Goal: Task Accomplishment & Management: Manage account settings

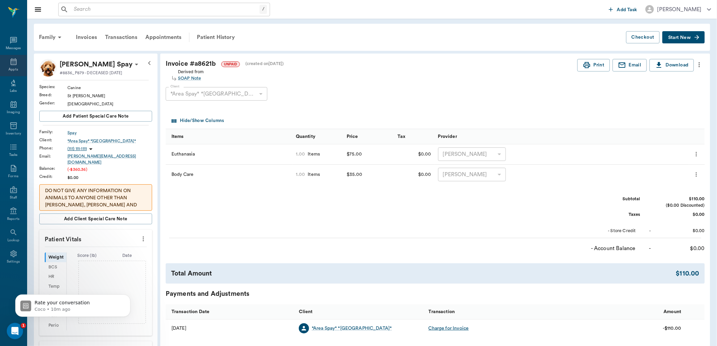
click at [16, 63] on icon at bounding box center [14, 61] width 6 height 7
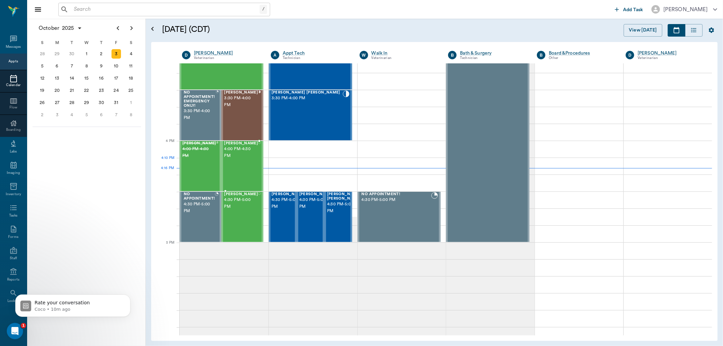
scroll to position [738, 0]
click at [233, 106] on span "3:30 PM - 4:00 PM" at bounding box center [241, 103] width 34 height 14
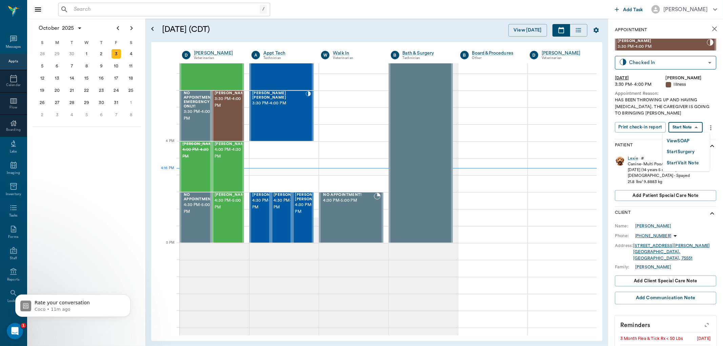
click at [691, 127] on body "/ ​ Add Task Dr. Bert Ellsworth Nectar Messages Appts Calendar Flow Boarding La…" at bounding box center [361, 173] width 723 height 346
click at [682, 137] on button "View SOAP" at bounding box center [677, 141] width 23 height 8
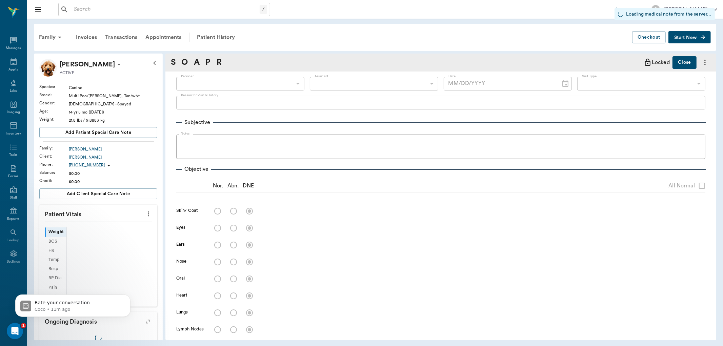
type input "63ec2f075fda476ae8351a4d"
type input "65d2be4f46e3a538d89b8c15"
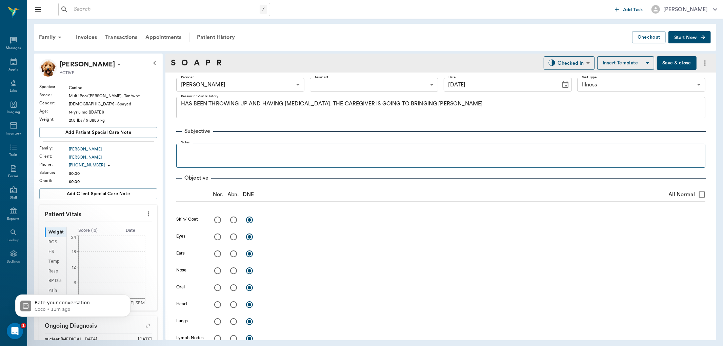
type input "[DATE]"
type textarea "HAS BEEN THROWING UP AND HAVING [MEDICAL_DATA]. THE CAREGIVER IS GOING TO BRING…"
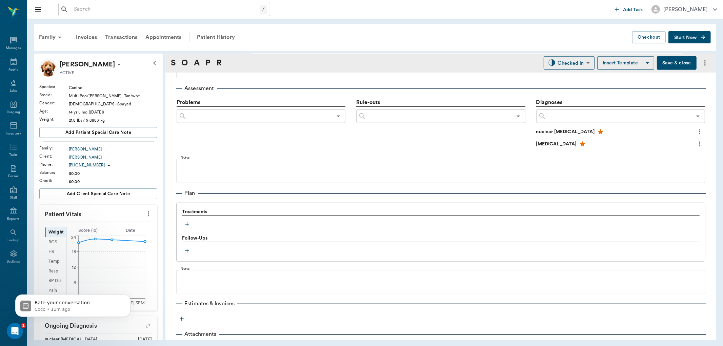
scroll to position [398, 0]
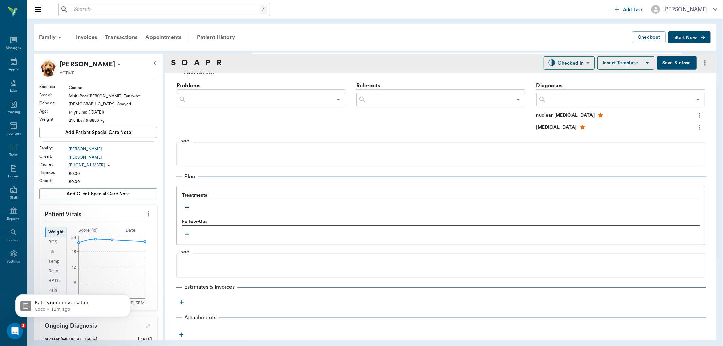
click at [187, 207] on icon "button" at bounding box center [187, 208] width 4 height 4
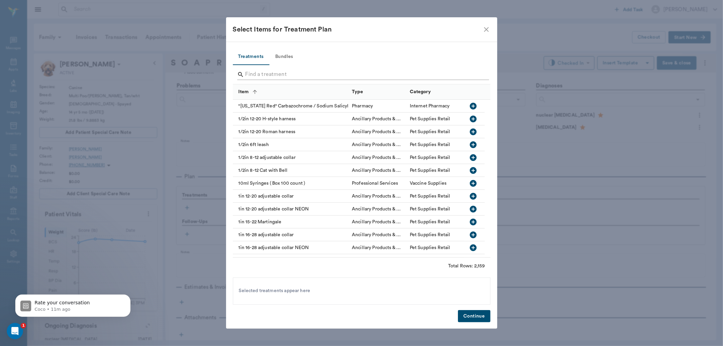
click at [255, 75] on input "Search" at bounding box center [361, 74] width 233 height 11
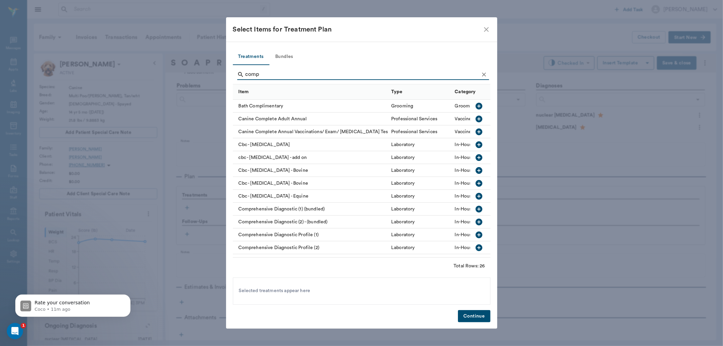
scroll to position [38, 0]
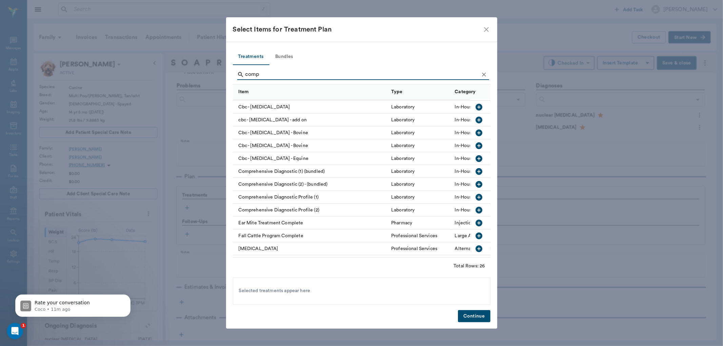
type input "comp"
click at [475, 195] on icon "button" at bounding box center [478, 197] width 7 height 7
click at [477, 317] on button "Continue" at bounding box center [474, 316] width 32 height 13
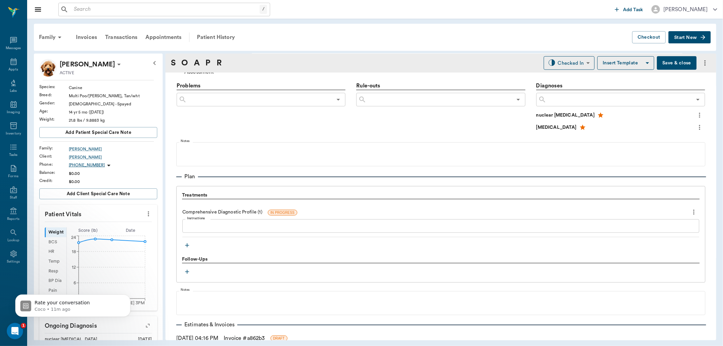
click at [187, 245] on icon "button" at bounding box center [187, 245] width 7 height 7
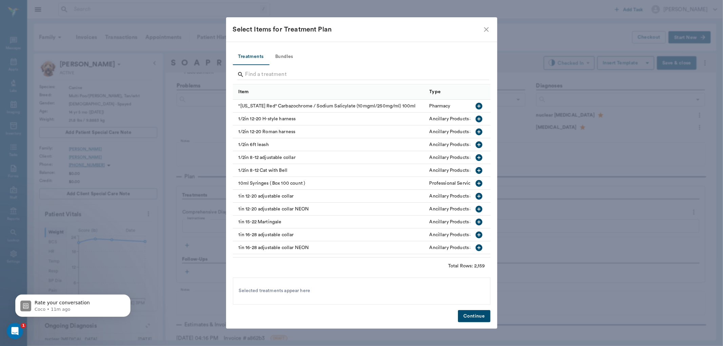
click at [265, 68] on div at bounding box center [363, 75] width 252 height 18
click at [268, 70] on input "Search" at bounding box center [361, 74] width 233 height 11
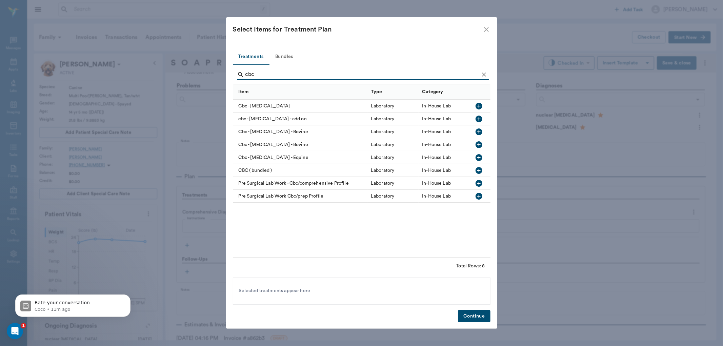
type input "cbc"
click at [477, 118] on icon "button" at bounding box center [478, 119] width 7 height 7
click at [478, 317] on button "Continue" at bounding box center [474, 316] width 32 height 13
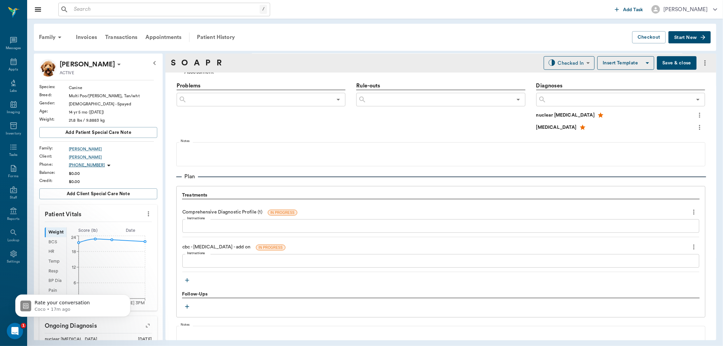
drag, startPoint x: 262, startPoint y: 111, endPoint x: 204, endPoint y: 107, distance: 58.1
click at [204, 107] on div "Problems ​" at bounding box center [261, 108] width 169 height 52
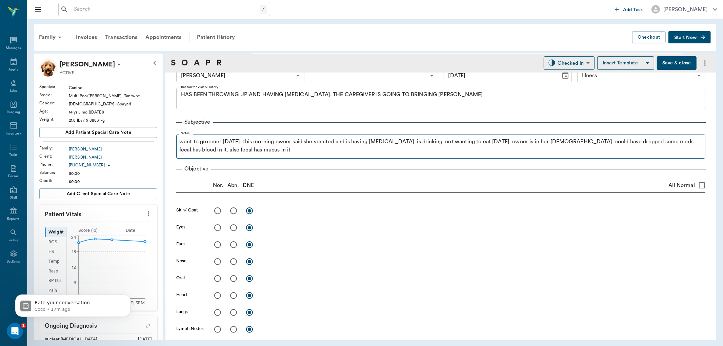
scroll to position [0, 0]
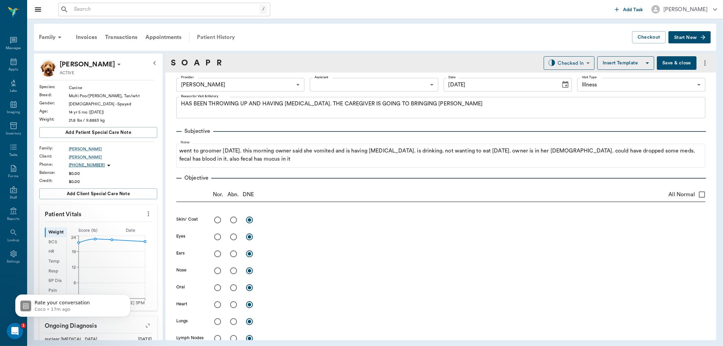
click at [214, 38] on div "Patient History" at bounding box center [216, 37] width 46 height 16
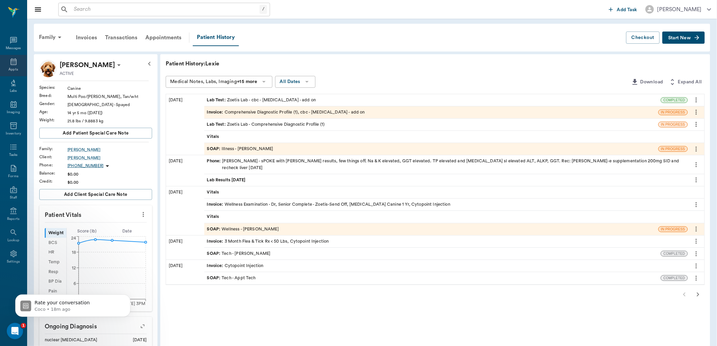
click at [16, 63] on icon at bounding box center [13, 62] width 8 height 8
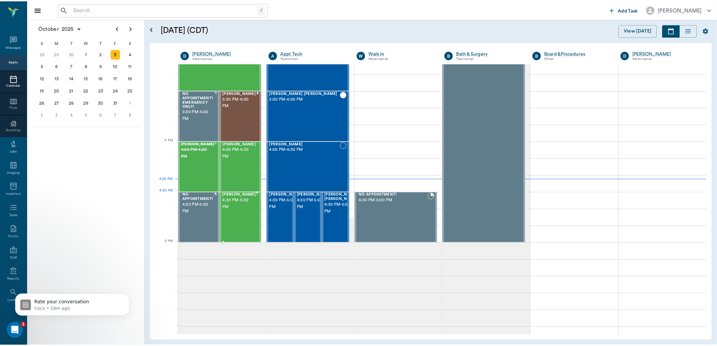
scroll to position [739, 0]
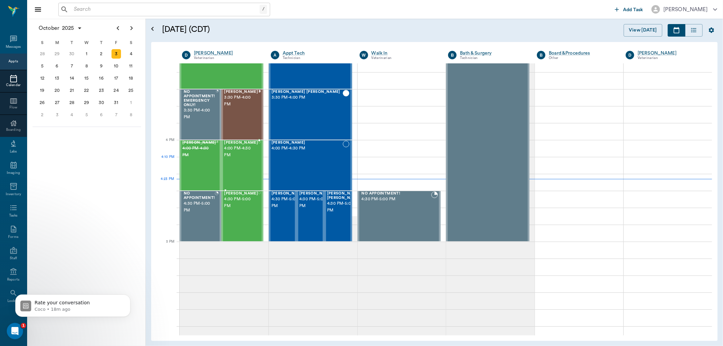
click at [242, 171] on div "Rocky Kaleh 4:00 PM - 4:30 PM" at bounding box center [241, 165] width 34 height 49
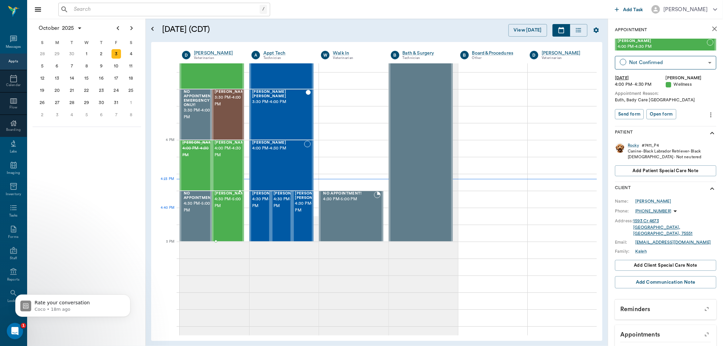
click at [224, 220] on div "[PERSON_NAME] 4:30 PM - 5:00 PM" at bounding box center [231, 215] width 34 height 49
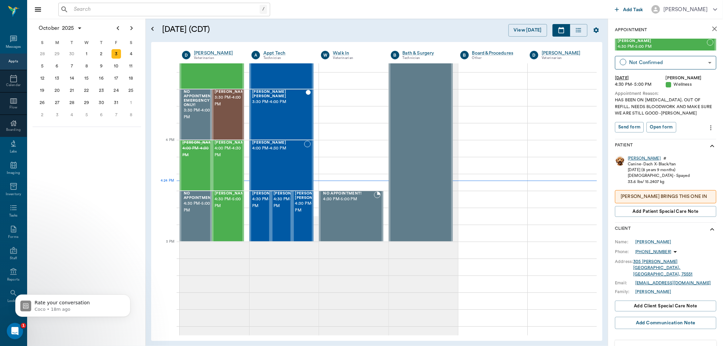
click at [629, 157] on div "[PERSON_NAME]" at bounding box center [643, 159] width 33 height 6
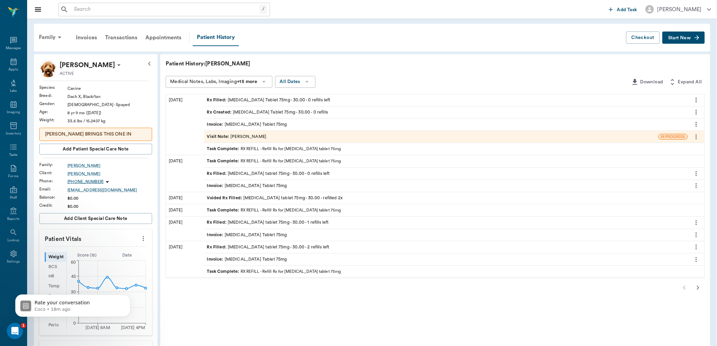
click at [694, 288] on icon "button" at bounding box center [698, 288] width 8 height 8
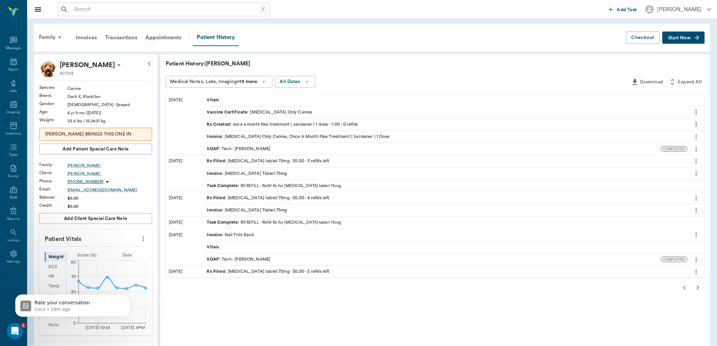
click at [698, 289] on icon "button" at bounding box center [698, 288] width 8 height 8
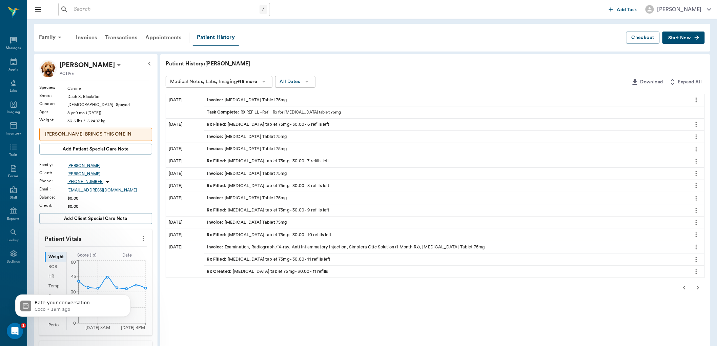
click at [698, 289] on icon "button" at bounding box center [698, 288] width 8 height 8
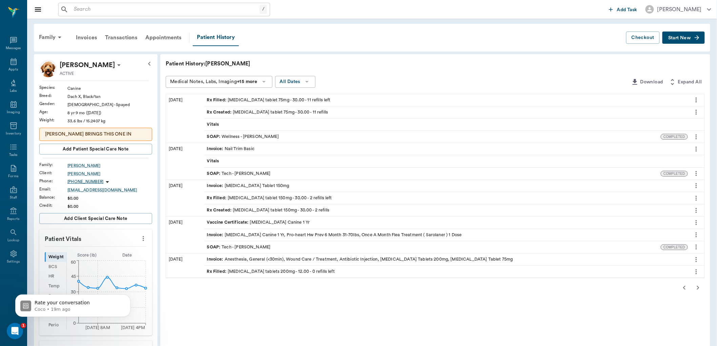
click at [696, 287] on icon "button" at bounding box center [698, 288] width 8 height 8
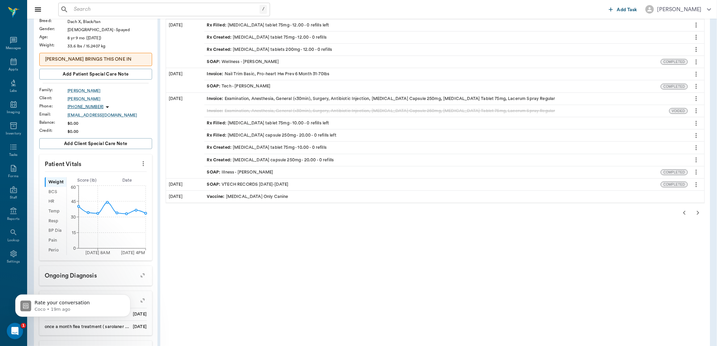
scroll to position [75, 0]
click at [698, 210] on icon "button" at bounding box center [698, 212] width 8 height 8
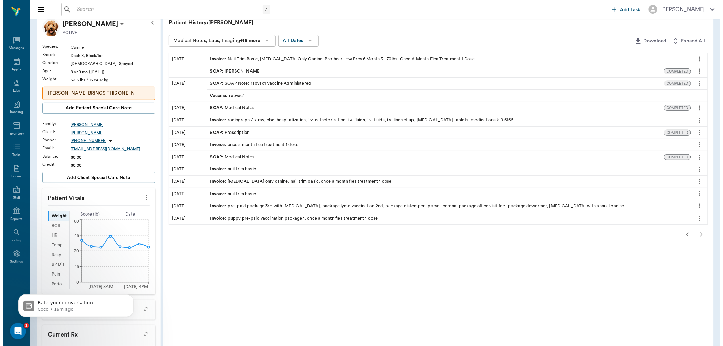
scroll to position [0, 0]
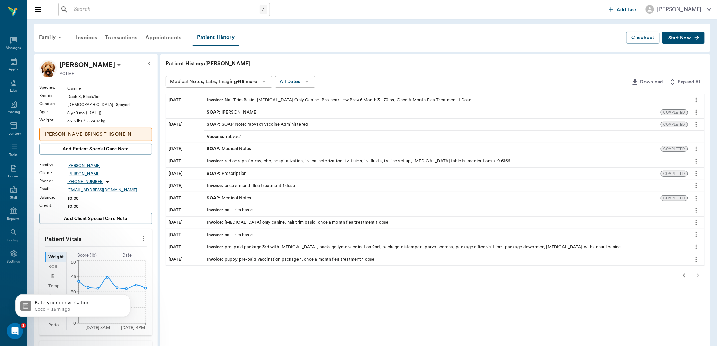
click at [683, 276] on icon "button" at bounding box center [684, 275] width 8 height 8
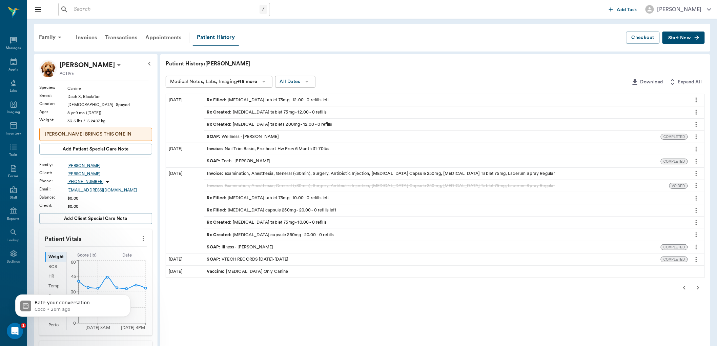
click at [111, 14] on input "text" at bounding box center [165, 9] width 188 height 9
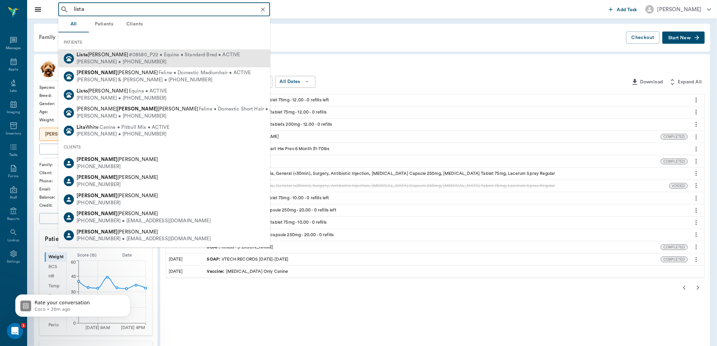
click at [129, 55] on span "#08580_P22 • Equine • Standard Bred • ACTIVE" at bounding box center [184, 54] width 111 height 7
type input "lista"
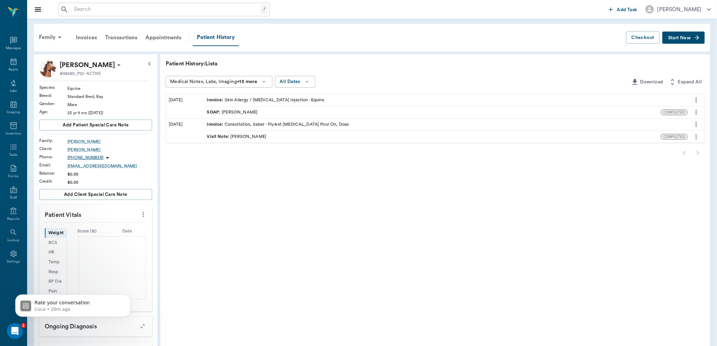
click at [249, 101] on div "Invoice : Skin Allergy / COPD Injection - Equine" at bounding box center [265, 100] width 117 height 6
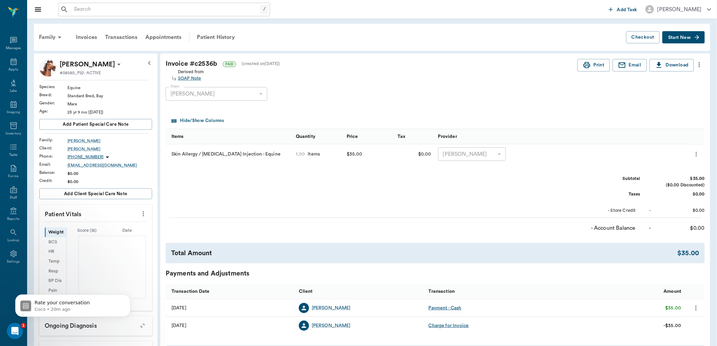
click at [195, 77] on div "SOAP Note" at bounding box center [191, 78] width 26 height 6
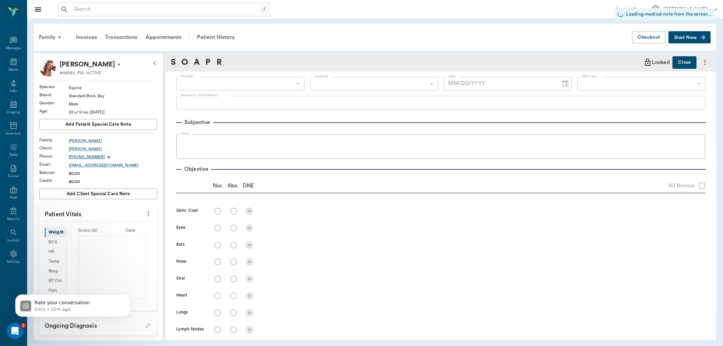
type input "63ec2f075fda476ae8351a4d"
type input "6740bf97de10e07744acf1eb"
type input "05/30/2025"
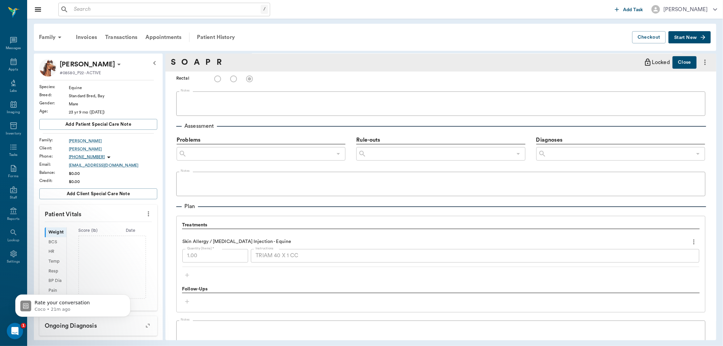
scroll to position [376, 0]
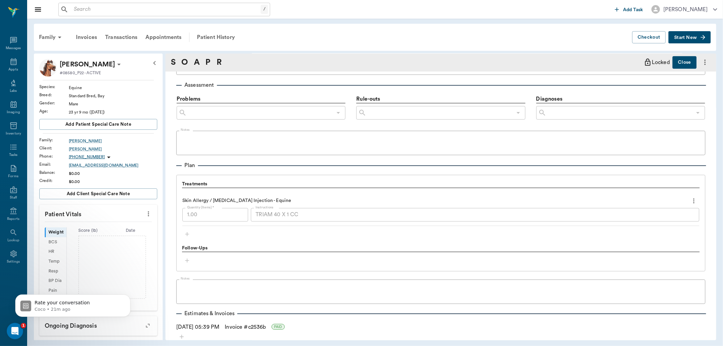
click at [684, 38] on span "Start New" at bounding box center [685, 38] width 23 height 0
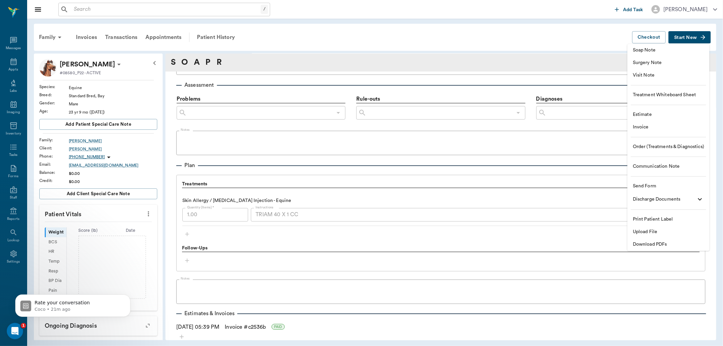
click at [644, 51] on span "Soap Note" at bounding box center [668, 50] width 71 height 7
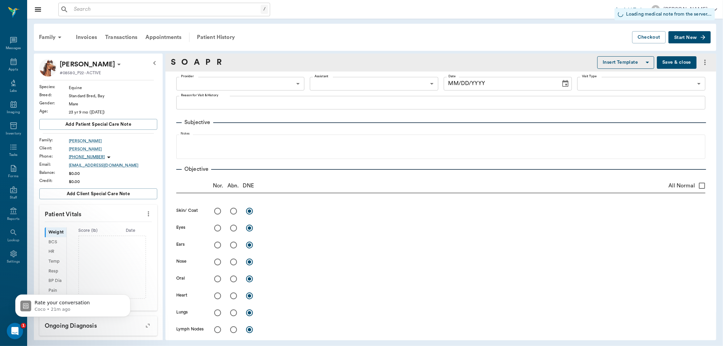
type input "[DATE]"
click at [220, 85] on body "/ ​ Add Task Dr. Bert Ellsworth Nectar Messages Appts Labs Imaging Inventory Ta…" at bounding box center [361, 173] width 723 height 346
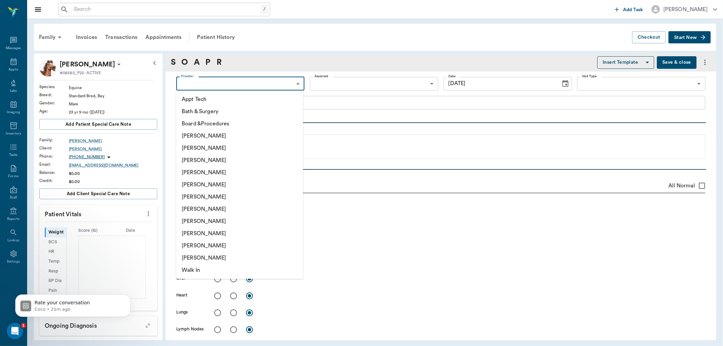
click at [208, 171] on li "[PERSON_NAME]" at bounding box center [239, 172] width 127 height 12
type input "63ec2f075fda476ae8351a4d"
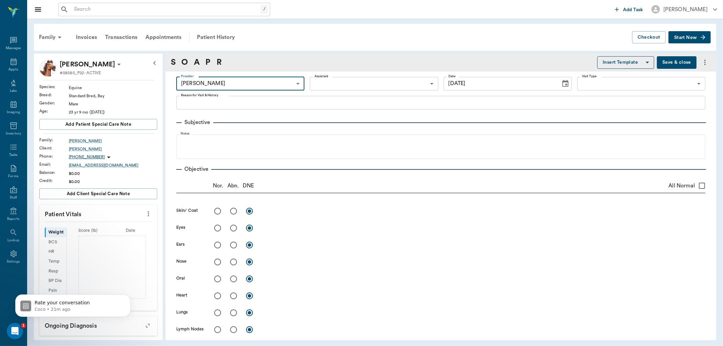
click at [364, 80] on body "/ ​ Add Task Dr. Bert Ellsworth Nectar Messages Appts Labs Imaging Inventory Ta…" at bounding box center [361, 173] width 723 height 346
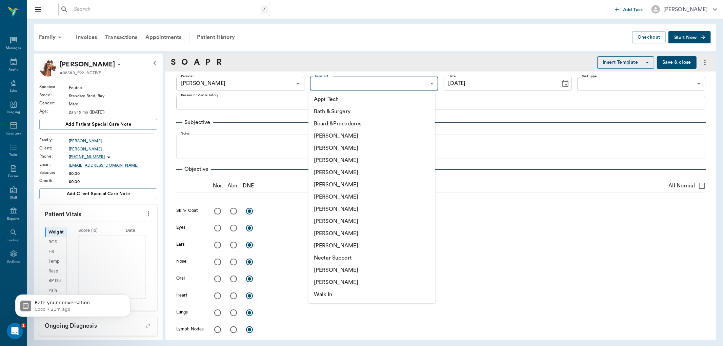
click at [320, 268] on li "[PERSON_NAME]" at bounding box center [371, 270] width 127 height 12
type input "6740bf97de10e07744acf1eb"
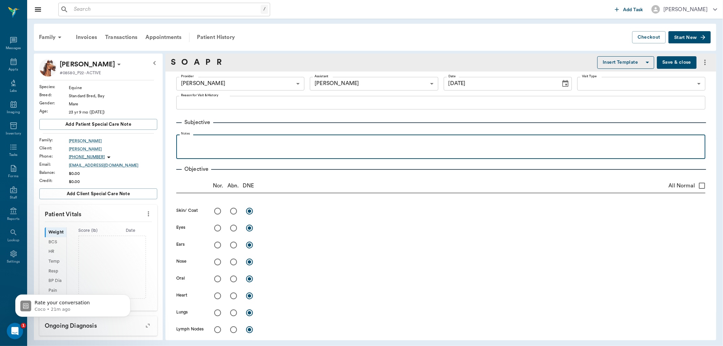
click at [244, 153] on div at bounding box center [441, 146] width 522 height 17
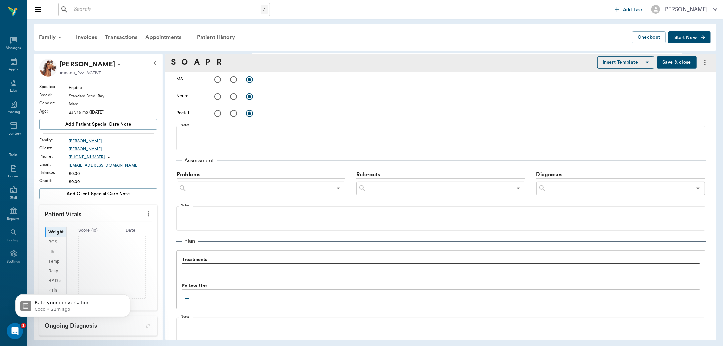
scroll to position [365, 0]
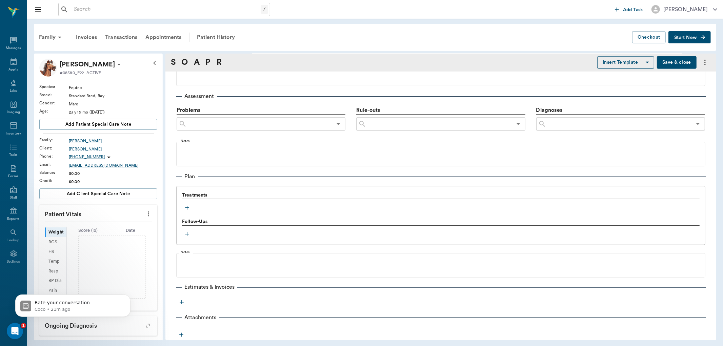
click at [186, 207] on icon "button" at bounding box center [187, 208] width 4 height 4
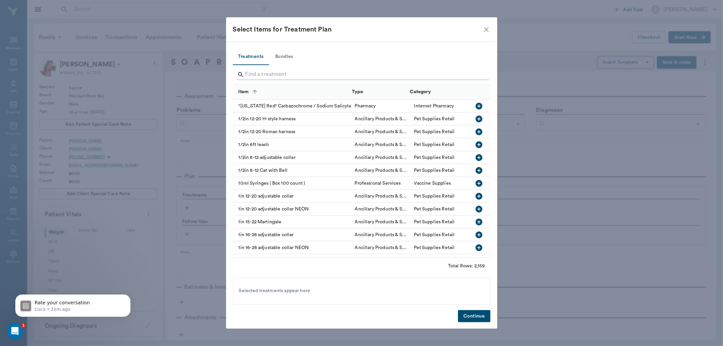
click at [290, 70] on input "Search" at bounding box center [361, 74] width 233 height 11
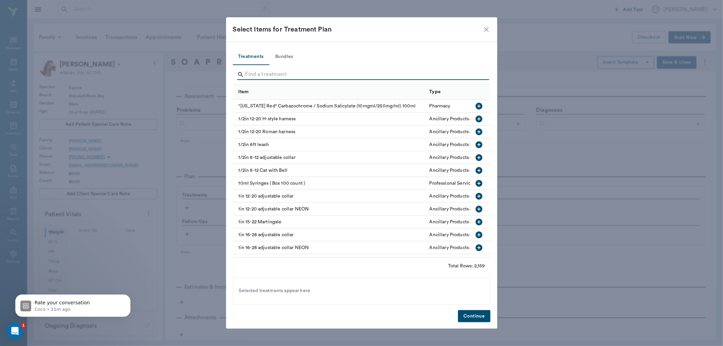
click at [285, 73] on input "Search" at bounding box center [361, 74] width 233 height 11
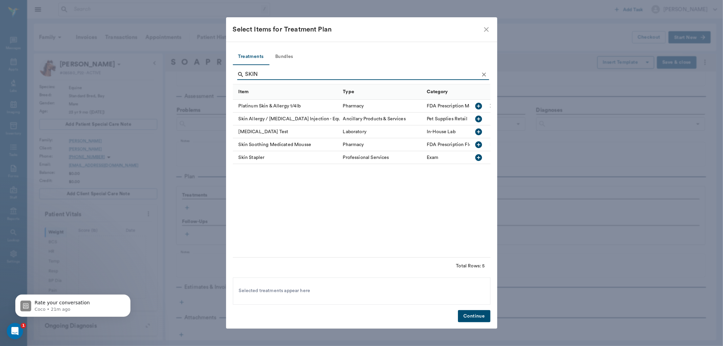
type input "SKIN"
click at [478, 117] on icon "button" at bounding box center [478, 119] width 7 height 7
click at [473, 312] on button "Continue" at bounding box center [474, 316] width 32 height 13
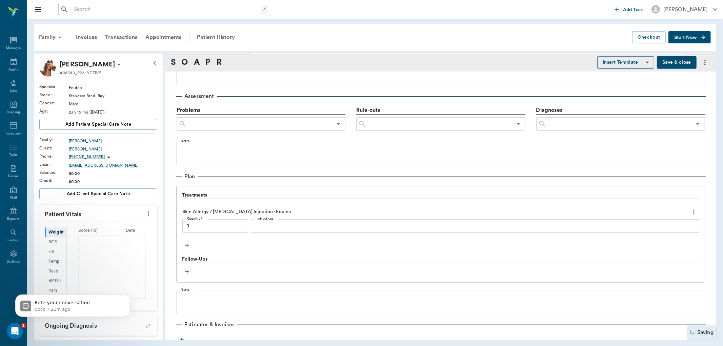
type input "1.00"
click at [281, 229] on div "x Instructions" at bounding box center [475, 226] width 448 height 14
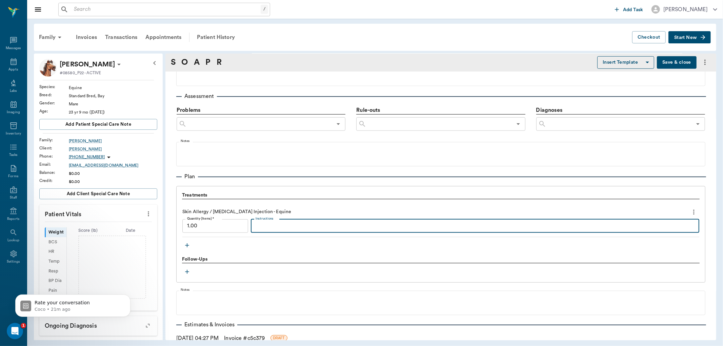
click at [229, 268] on div "Treatments Skin Allergy / COPD Injection - Equine Quantity (Items) * 1.00 Quant…" at bounding box center [440, 234] width 529 height 97
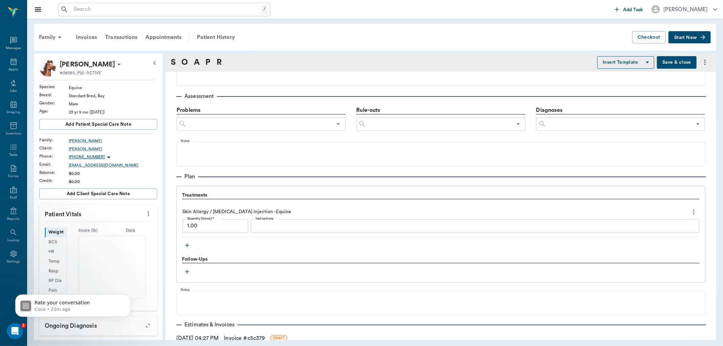
click at [276, 222] on textarea "Instructions" at bounding box center [474, 226] width 439 height 8
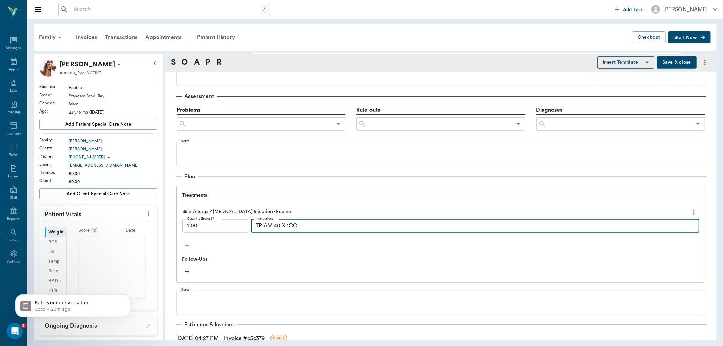
type textarea "TRIAM 40 X 1CC"
click at [664, 62] on button "Save & close" at bounding box center [677, 62] width 40 height 13
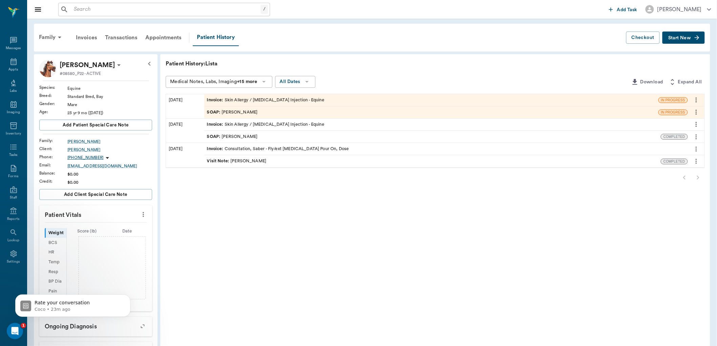
click at [679, 110] on span "IN PROGRESS" at bounding box center [673, 112] width 29 height 5
click at [316, 111] on div "SOAP : Dr. Bert Ellsworth" at bounding box center [431, 112] width 454 height 12
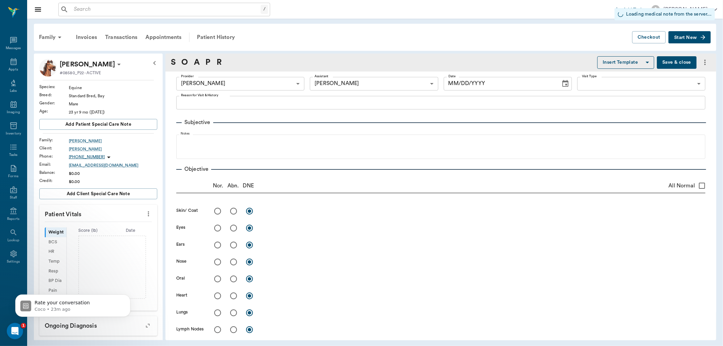
type input "63ec2f075fda476ae8351a4d"
type input "6740bf97de10e07744acf1eb"
type input "[DATE]"
type input "1.00"
type textarea "TRIAM 40 X 1CC"
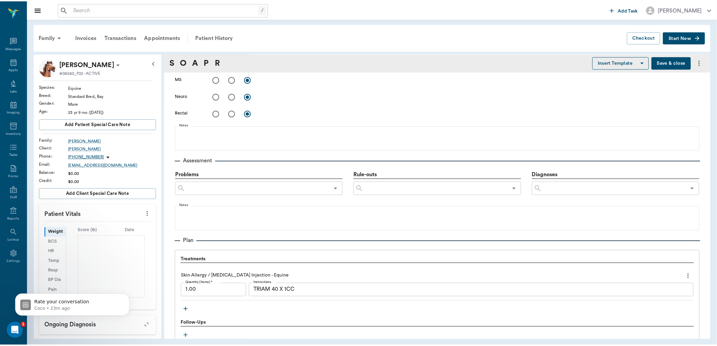
scroll to position [411, 0]
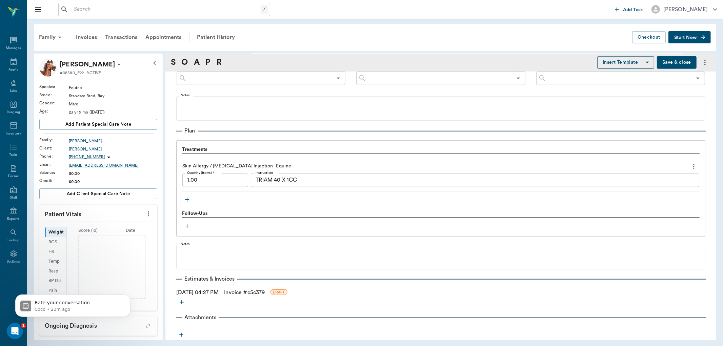
click at [264, 289] on link "Invoice # c5c379" at bounding box center [244, 292] width 41 height 8
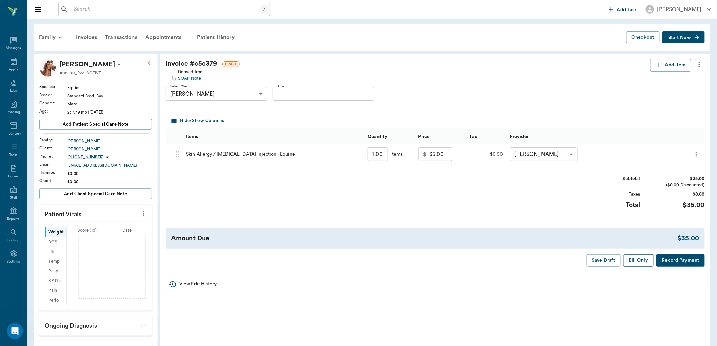
click at [643, 260] on button "Bill Only" at bounding box center [638, 260] width 30 height 13
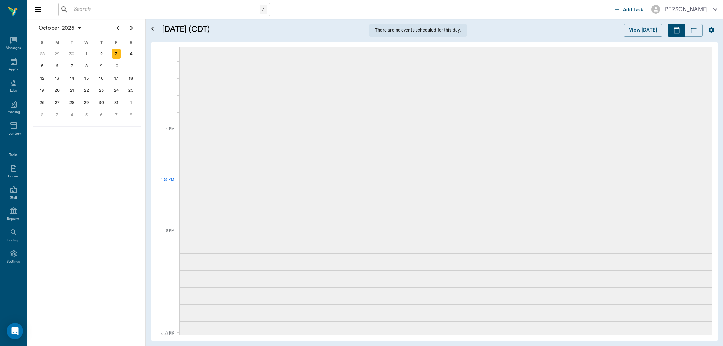
click at [117, 55] on div "3" at bounding box center [115, 53] width 9 height 9
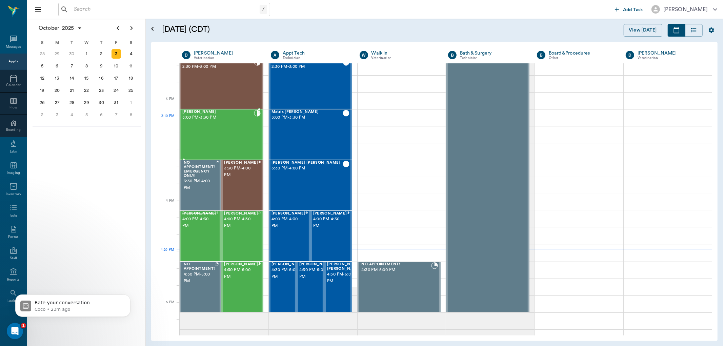
scroll to position [753, 0]
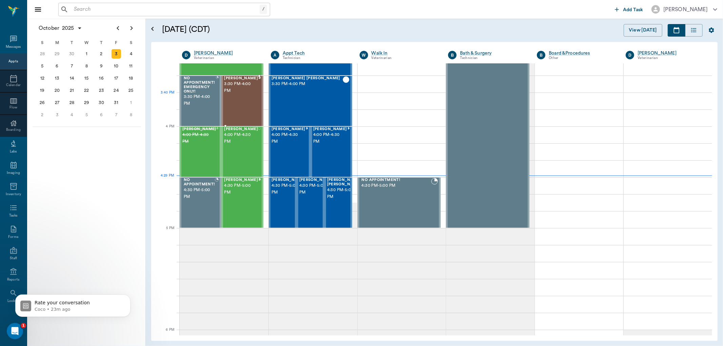
click at [244, 101] on div "[PERSON_NAME] 3:30 PM - 4:00 PM" at bounding box center [241, 100] width 34 height 49
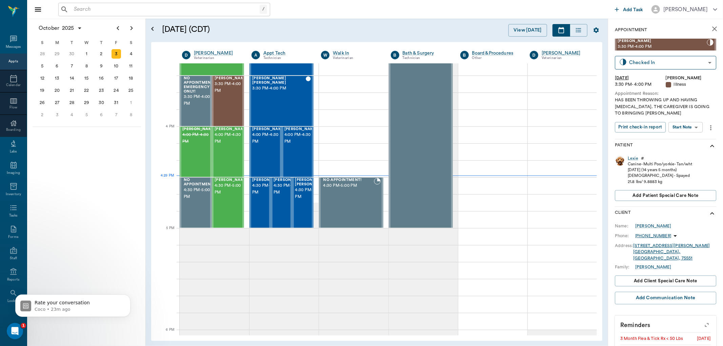
click at [685, 125] on body "/ ​ Add Task [PERSON_NAME] Nectar Messages Appts Calendar Flow Boarding Labs Im…" at bounding box center [361, 173] width 723 height 346
click at [679, 140] on button "View SOAP" at bounding box center [677, 141] width 23 height 8
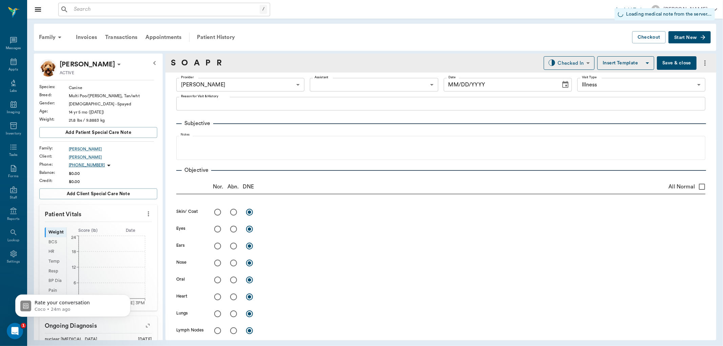
type input "63ec2f075fda476ae8351a4d"
type input "65d2be4f46e3a538d89b8c15"
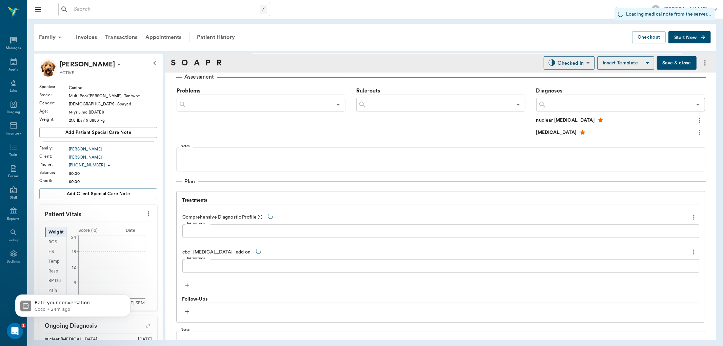
type input "[DATE]"
type textarea "HAS BEEN THROWING UP AND HAVING [MEDICAL_DATA]. THE CAREGIVER IS GOING TO BRING…"
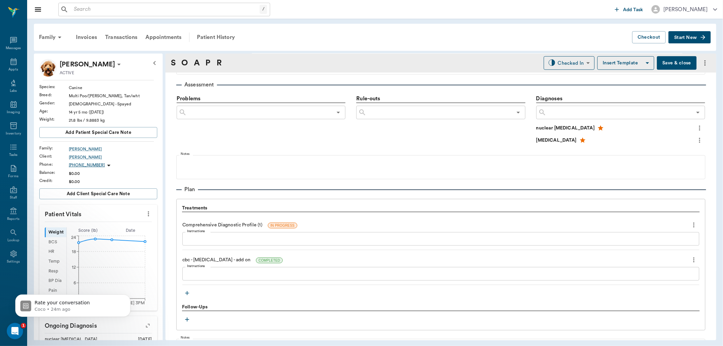
click at [690, 259] on icon "more" at bounding box center [693, 260] width 7 height 8
click at [651, 280] on span "Delete" at bounding box center [659, 283] width 57 height 7
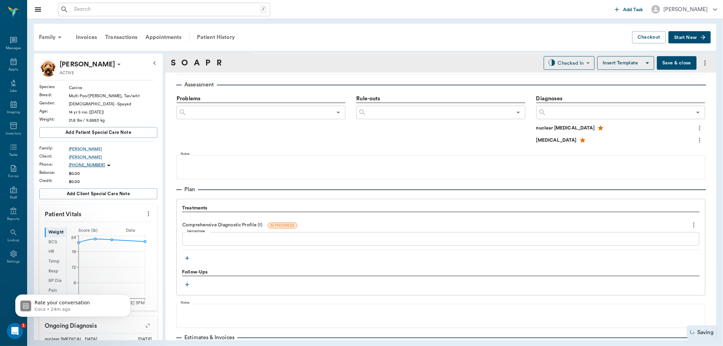
click at [187, 255] on icon "button" at bounding box center [187, 258] width 7 height 7
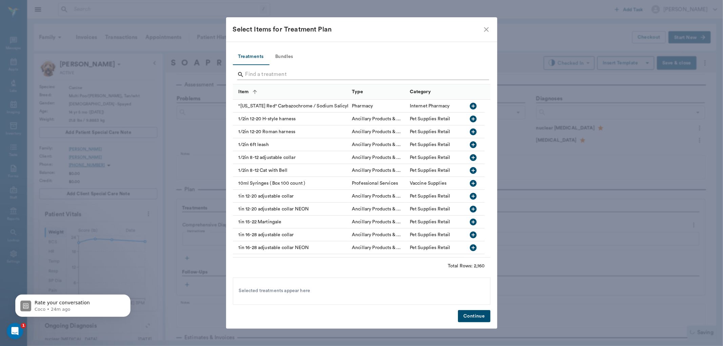
click at [305, 76] on input "Search" at bounding box center [361, 74] width 233 height 11
click at [279, 73] on input "CBC" at bounding box center [361, 74] width 233 height 11
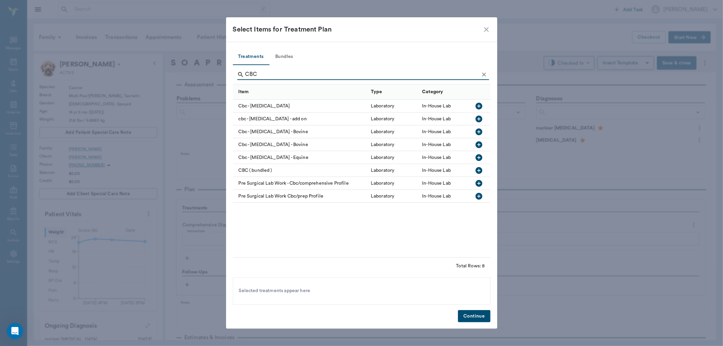
type input "CBC"
click at [478, 119] on icon "button" at bounding box center [479, 119] width 8 height 8
click at [473, 314] on button "Continue" at bounding box center [474, 316] width 32 height 13
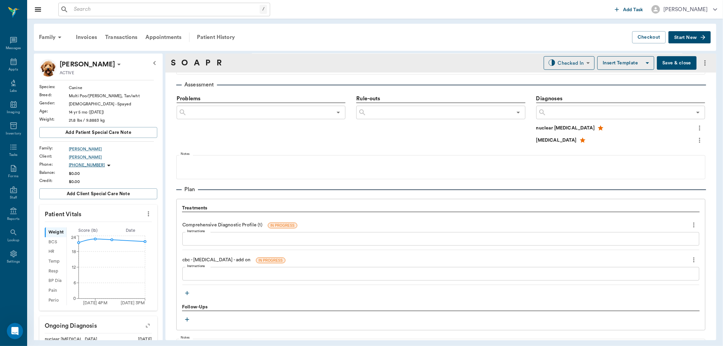
drag, startPoint x: 0, startPoint y: 110, endPoint x: 185, endPoint y: 292, distance: 259.5
click at [185, 292] on icon "button" at bounding box center [187, 293] width 7 height 7
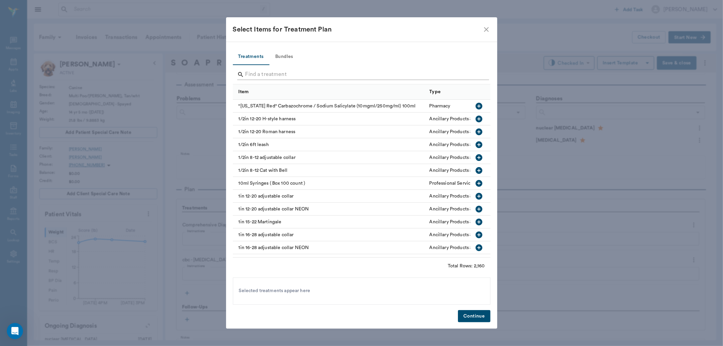
click at [275, 73] on input "Search" at bounding box center [361, 74] width 233 height 11
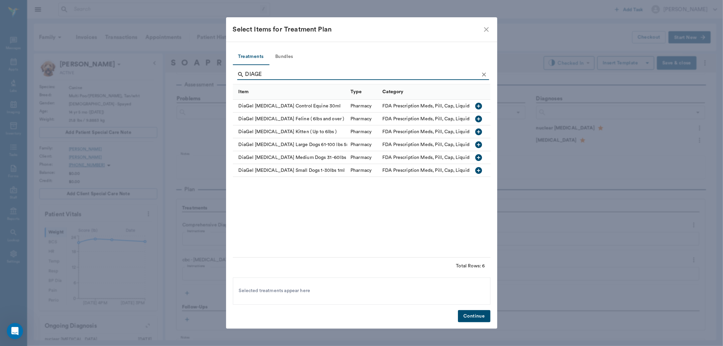
click at [479, 158] on icon "button" at bounding box center [479, 157] width 8 height 8
type input "D"
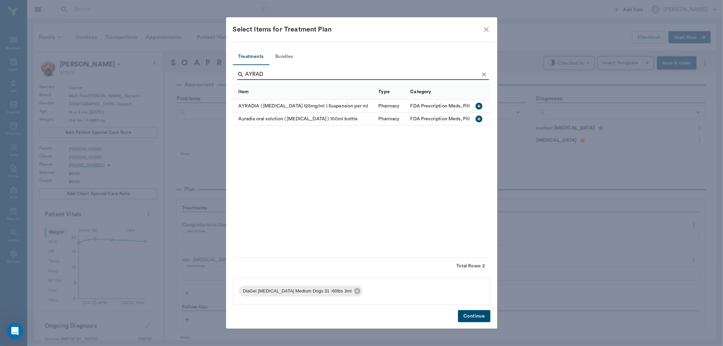
click at [479, 104] on icon "button" at bounding box center [478, 106] width 7 height 7
type input "A"
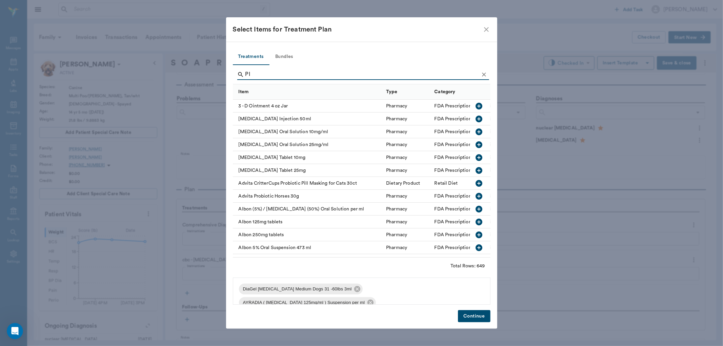
type input "P"
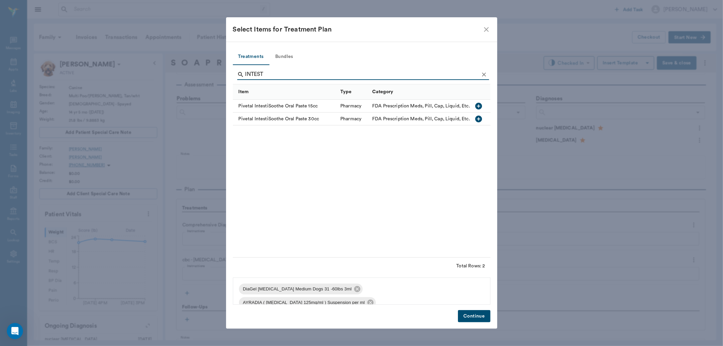
type input "INTEST"
click at [477, 104] on icon "button" at bounding box center [478, 106] width 7 height 7
click at [473, 310] on button "Continue" at bounding box center [474, 316] width 32 height 13
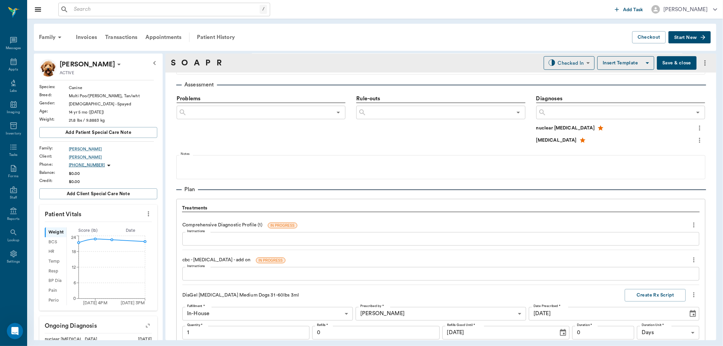
scroll to position [715, 0]
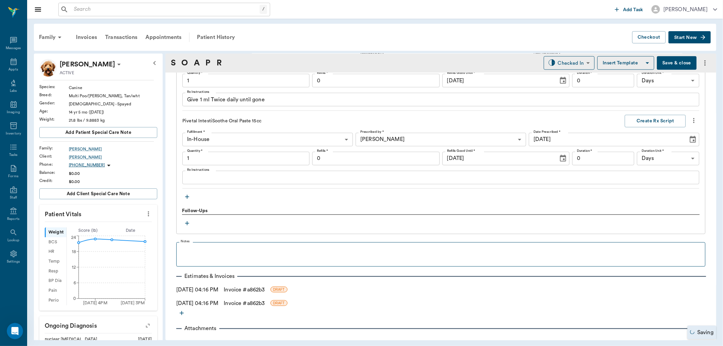
type input "1.00"
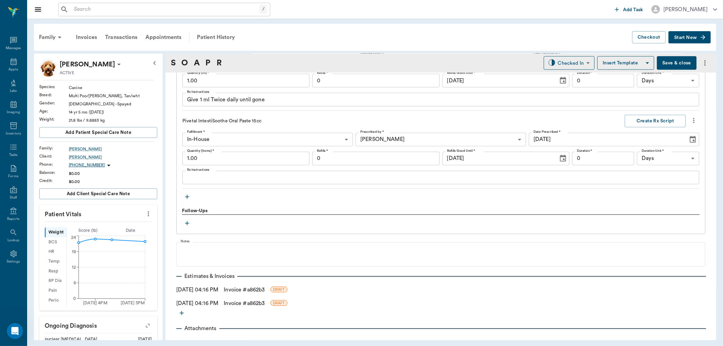
click at [224, 160] on input "1.00" at bounding box center [245, 159] width 127 height 14
click at [226, 178] on textarea "Rx Instructions" at bounding box center [440, 177] width 507 height 8
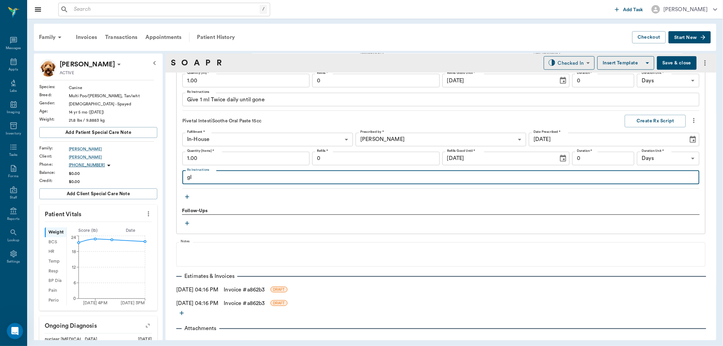
type textarea "g"
type textarea "GIVE 3 CCS 2 TO 3 TIMES DAILY STARTING SAT UNTIL REGULAR"
click at [651, 119] on button "Create Rx Script" at bounding box center [654, 121] width 61 height 13
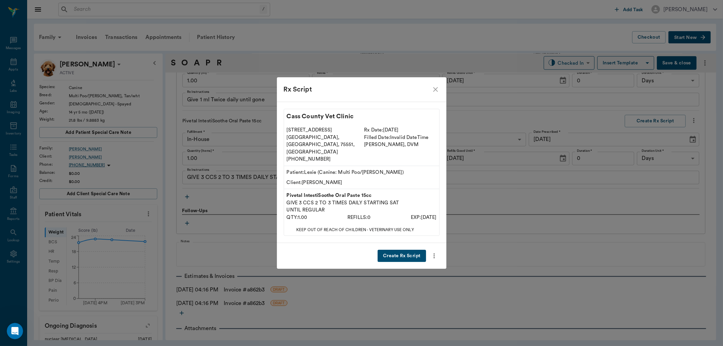
click at [390, 250] on button "Create Rx Script" at bounding box center [401, 256] width 48 height 13
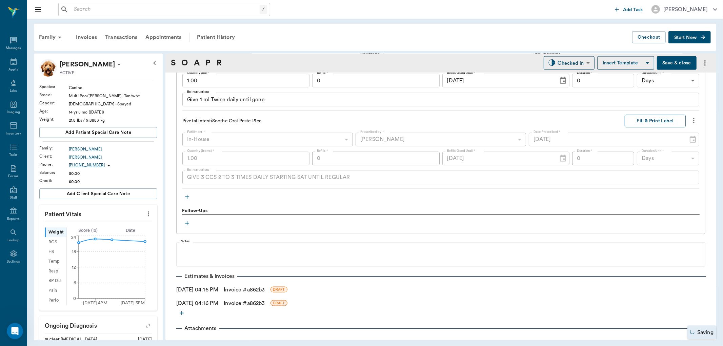
click at [652, 123] on button "Fill & Print Label" at bounding box center [654, 121] width 61 height 13
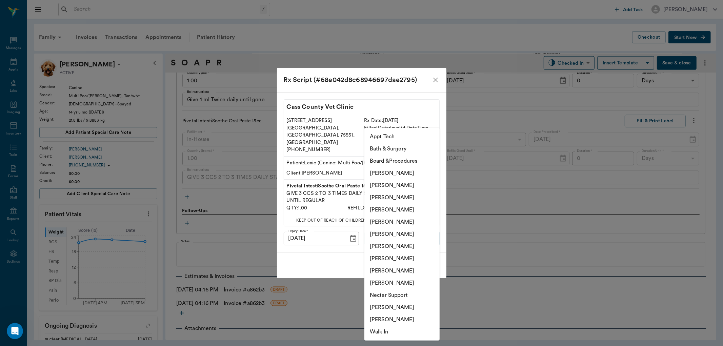
click at [394, 228] on body "/ ​ Add Task [PERSON_NAME] Nectar Messages Appts Labs Imaging Inventory Tasks F…" at bounding box center [361, 173] width 723 height 346
click at [394, 211] on li "[PERSON_NAME]" at bounding box center [401, 210] width 75 height 12
type input "63ec2f075fda476ae8351a4d"
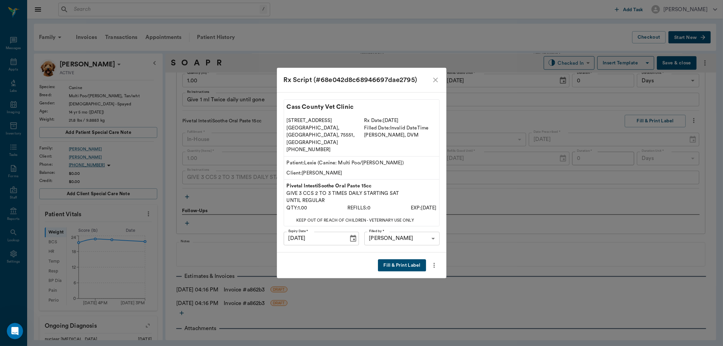
click at [398, 259] on button "Fill & Print Label" at bounding box center [402, 265] width 48 height 13
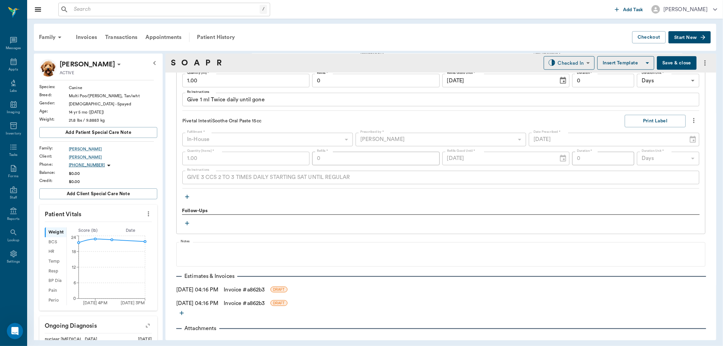
click at [186, 196] on icon "button" at bounding box center [187, 196] width 7 height 7
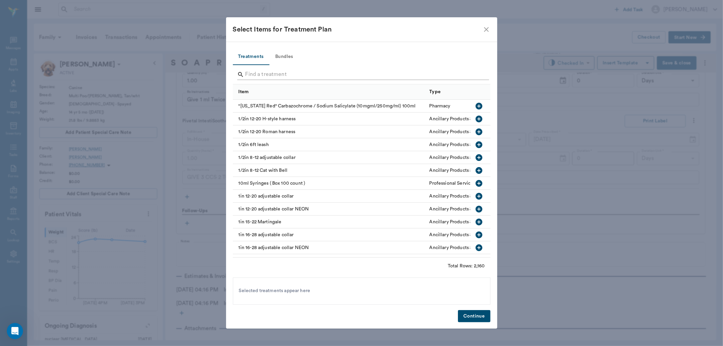
click at [264, 77] on input "Search" at bounding box center [361, 74] width 233 height 11
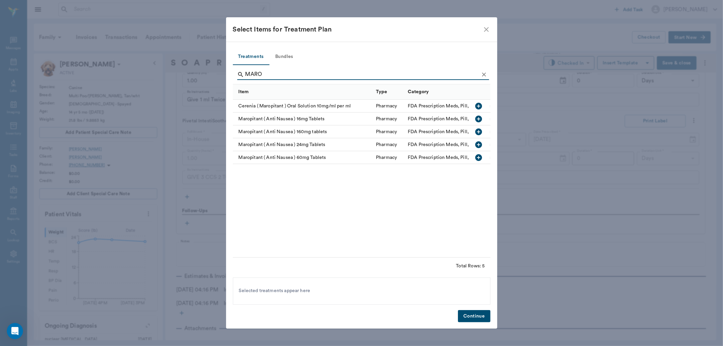
type input "MARO"
click at [480, 145] on icon "button" at bounding box center [478, 144] width 7 height 7
click at [478, 315] on button "Continue" at bounding box center [474, 316] width 32 height 13
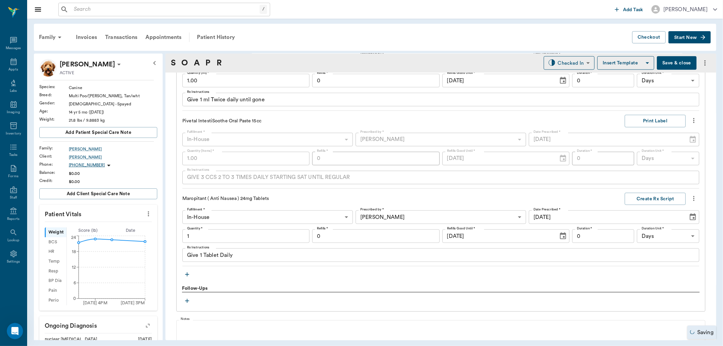
type input "1.00"
click at [256, 258] on textarea "Give 1 Tablet Daily" at bounding box center [440, 255] width 507 height 8
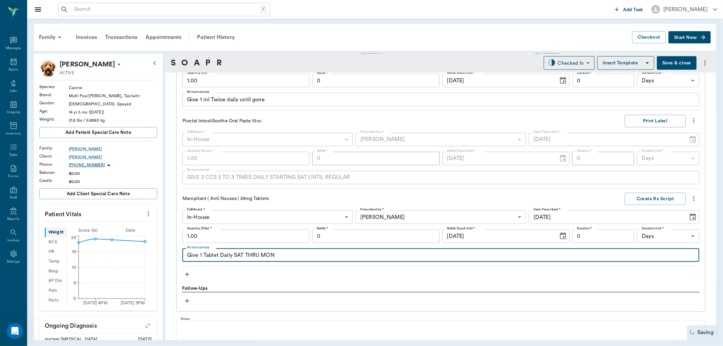
type textarea "Give 1 Tablet Daily SAT THRU MON"
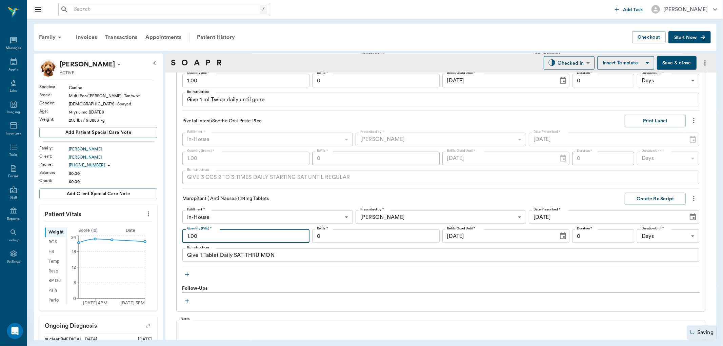
click at [253, 235] on input "1.00" at bounding box center [245, 236] width 127 height 14
click at [646, 195] on button "Create Rx Script" at bounding box center [654, 199] width 61 height 13
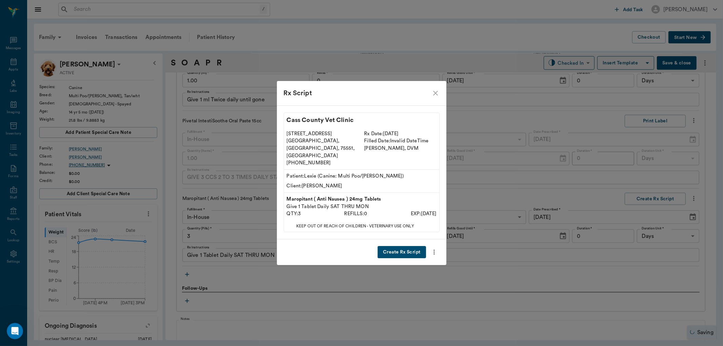
type input "3.00"
click at [400, 246] on button "Create Rx Script" at bounding box center [401, 252] width 48 height 13
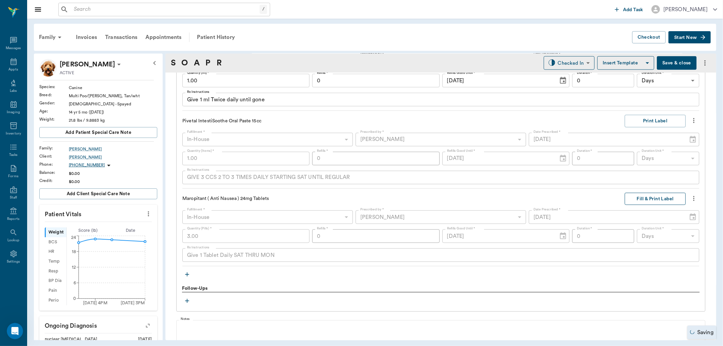
click at [648, 201] on button "Fill & Print Label" at bounding box center [654, 199] width 61 height 13
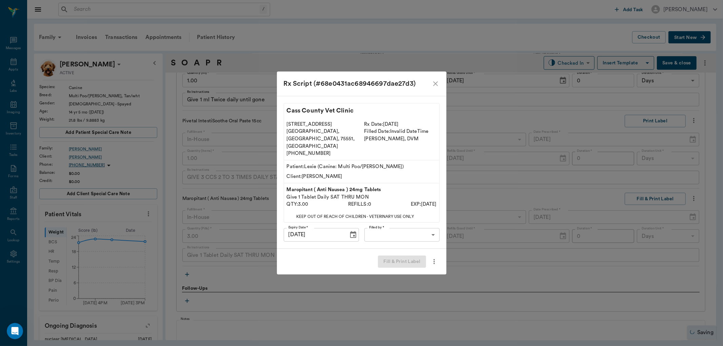
click at [424, 231] on body "/ ​ Add Task [PERSON_NAME] Nectar Messages Appts Labs Imaging Inventory Tasks F…" at bounding box center [361, 173] width 723 height 346
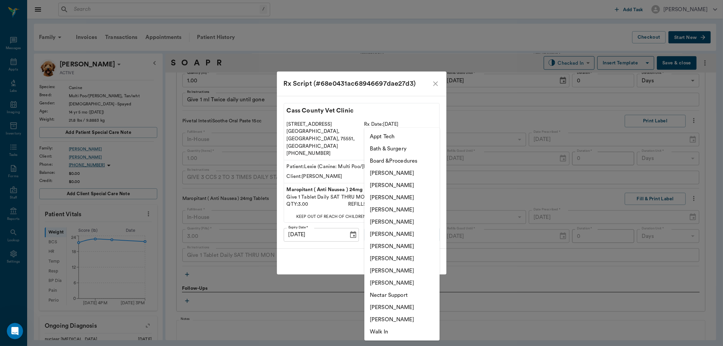
click at [408, 209] on li "[PERSON_NAME]" at bounding box center [401, 210] width 75 height 12
type input "63ec2f075fda476ae8351a4d"
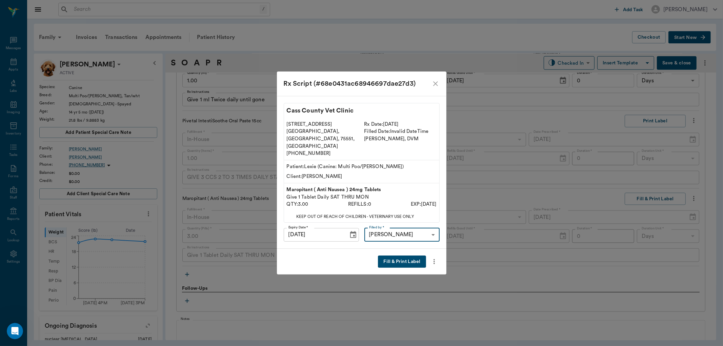
click at [405, 255] on button "Fill & Print Label" at bounding box center [402, 261] width 48 height 13
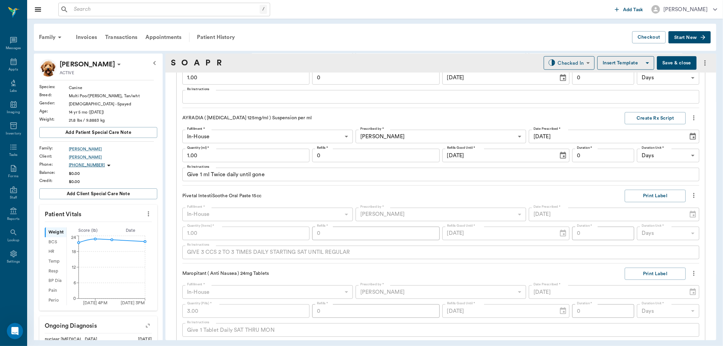
scroll to position [640, 0]
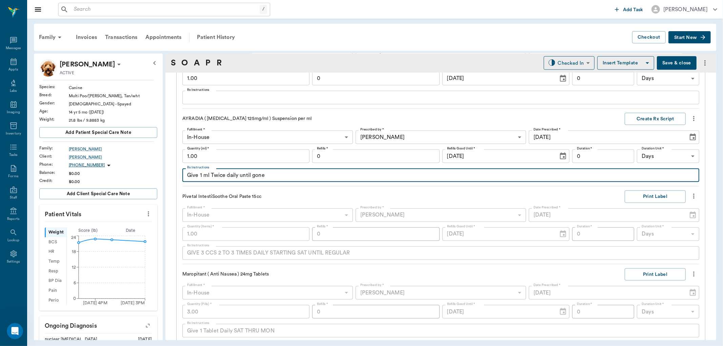
click at [202, 179] on textarea "Give 1 ml Twice daily until gone" at bounding box center [440, 175] width 507 height 8
click at [269, 177] on textarea "Give 2mls Twice daily until gone" at bounding box center [440, 175] width 507 height 8
type textarea "Give 2mls Twice daily until gone, Starting Sat AM"
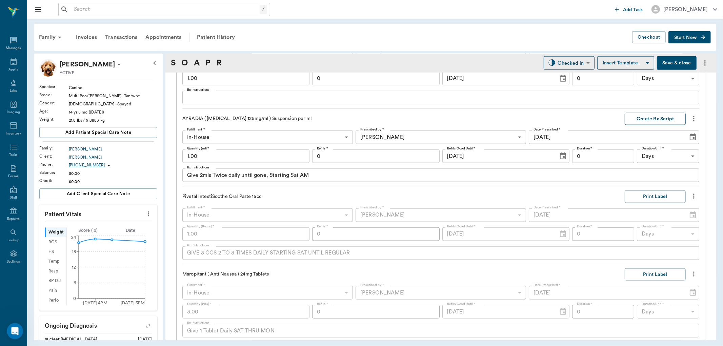
click at [653, 116] on button "Create Rx Script" at bounding box center [654, 119] width 61 height 13
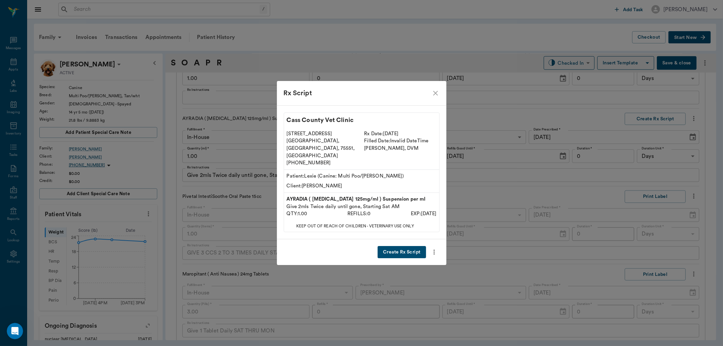
click at [400, 246] on button "Create Rx Script" at bounding box center [401, 252] width 48 height 13
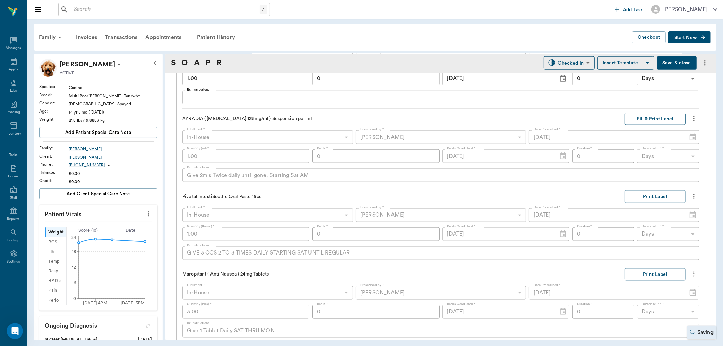
click at [635, 120] on button "Fill & Print Label" at bounding box center [654, 119] width 61 height 13
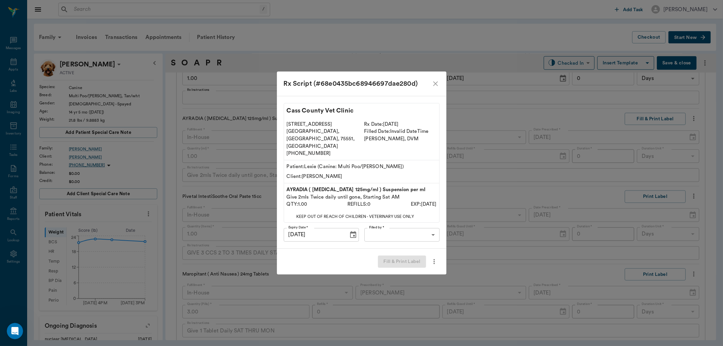
click at [415, 223] on body "/ ​ Add Task [PERSON_NAME] Nectar Messages Appts Labs Imaging Inventory Tasks F…" at bounding box center [361, 173] width 723 height 346
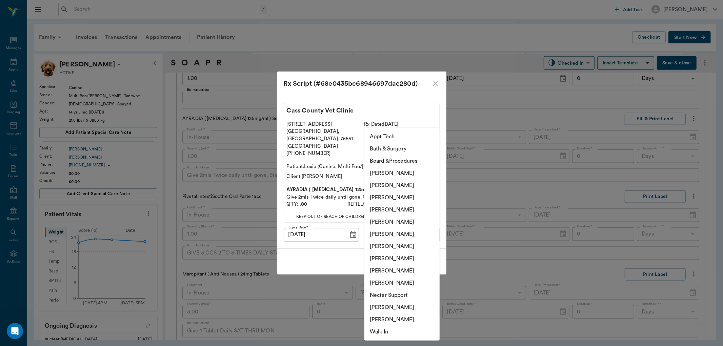
click at [399, 206] on li "[PERSON_NAME]" at bounding box center [401, 210] width 75 height 12
type input "63ec2f075fda476ae8351a4d"
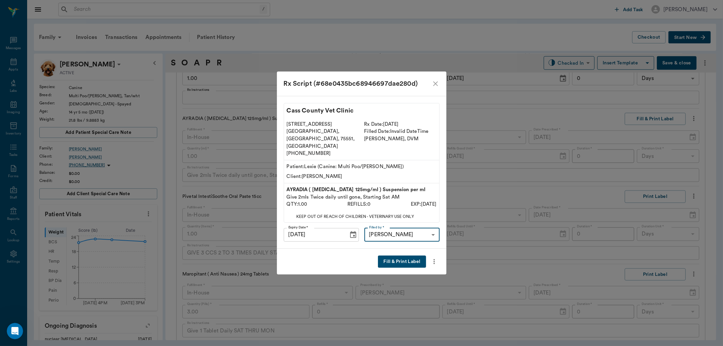
click at [390, 256] on button "Fill & Print Label" at bounding box center [402, 261] width 48 height 13
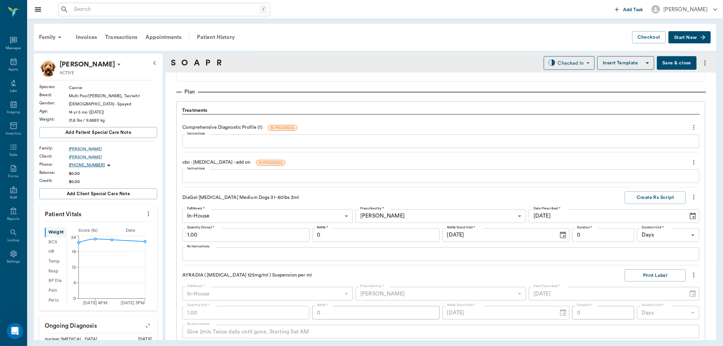
scroll to position [527, 0]
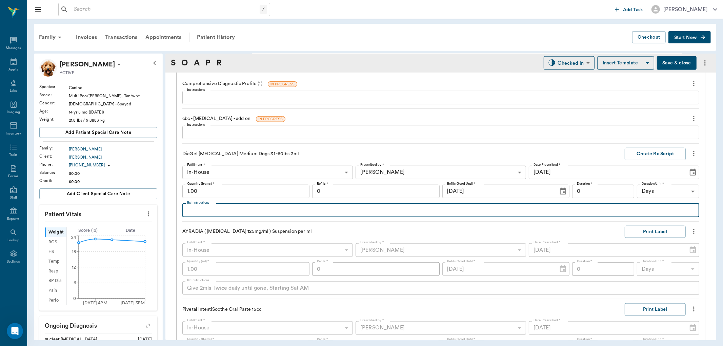
click at [211, 211] on textarea "Rx Instructions" at bounding box center [440, 210] width 507 height 8
click at [225, 211] on textarea "Give 1/2 syringe by mouth Sat" at bounding box center [440, 210] width 507 height 8
click at [226, 211] on textarea "Give 1/2 syringe by mouth Sat" at bounding box center [440, 210] width 507 height 8
type textarea "Give 1/2 syringe (rest) by mouth Sat"
click at [643, 157] on button "Create Rx Script" at bounding box center [654, 154] width 61 height 13
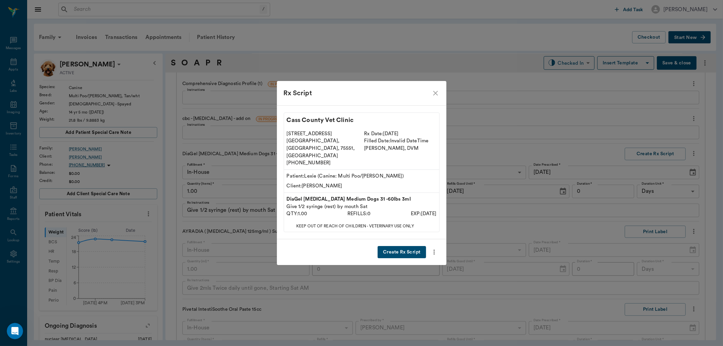
click at [383, 246] on button "Create Rx Script" at bounding box center [401, 252] width 48 height 13
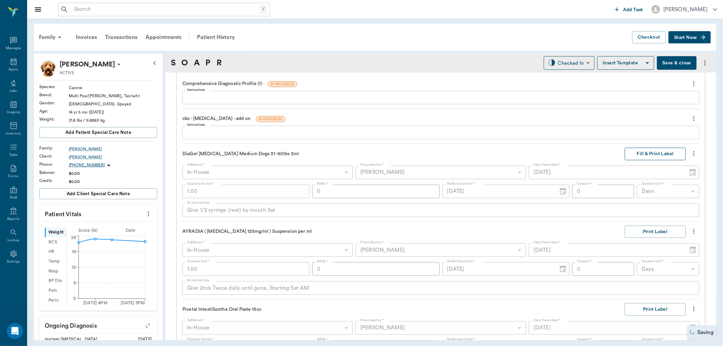
click at [648, 152] on button "Fill & Print Label" at bounding box center [654, 154] width 61 height 13
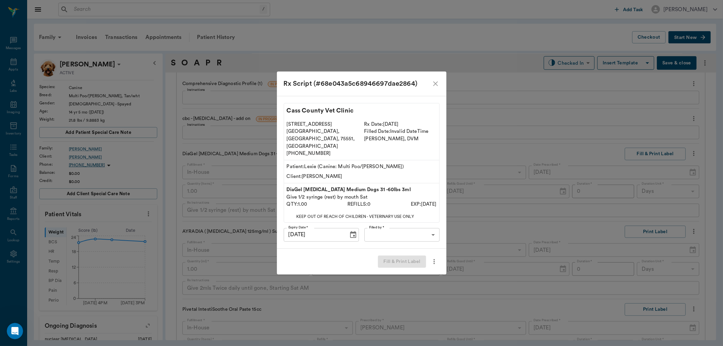
click at [420, 225] on body "/ ​ Add Task [PERSON_NAME] Nectar Messages Appts Labs Imaging Inventory Tasks F…" at bounding box center [361, 173] width 723 height 346
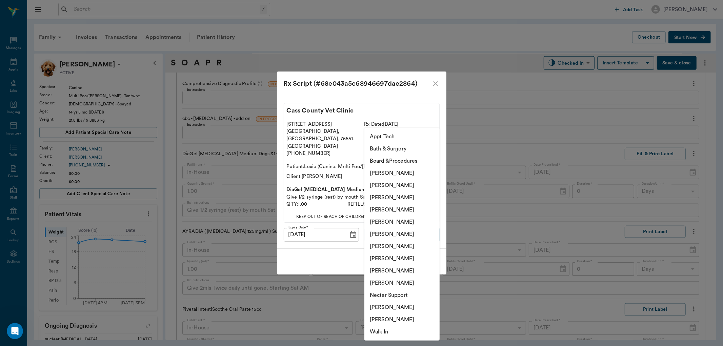
click at [409, 211] on li "[PERSON_NAME]" at bounding box center [401, 210] width 75 height 12
type input "63ec2f075fda476ae8351a4d"
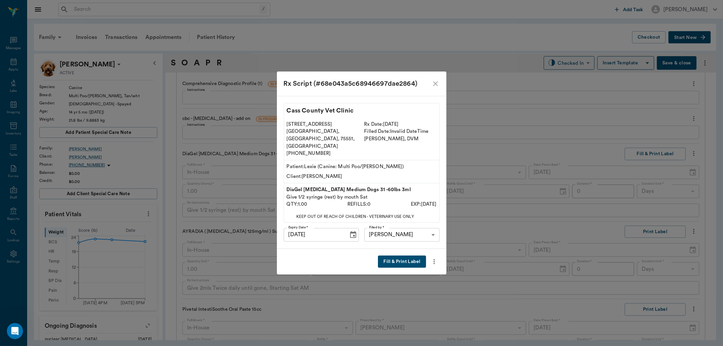
click at [396, 255] on button "Fill & Print Label" at bounding box center [402, 261] width 48 height 13
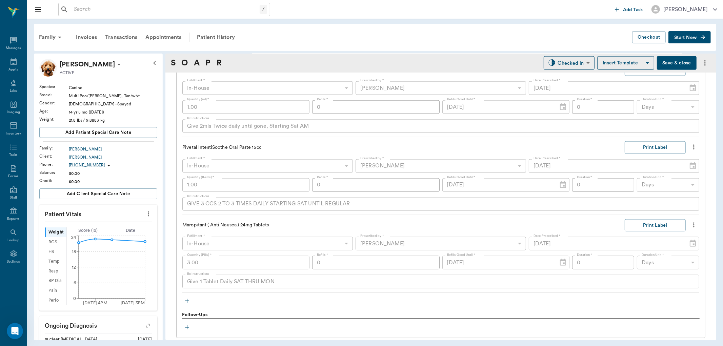
scroll to position [692, 0]
click at [191, 297] on button "button" at bounding box center [187, 298] width 10 height 10
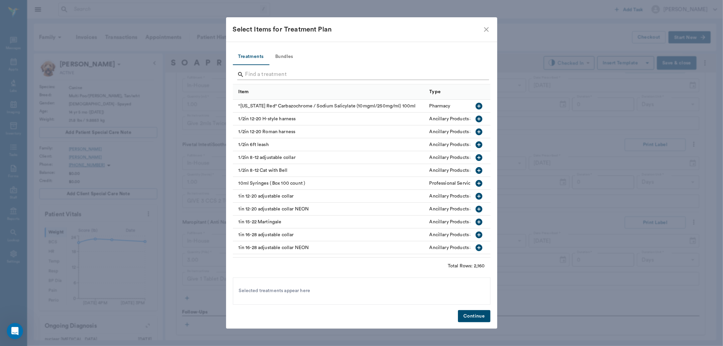
click at [253, 76] on input "Search" at bounding box center [361, 74] width 233 height 11
click at [253, 73] on input "Search" at bounding box center [361, 74] width 233 height 11
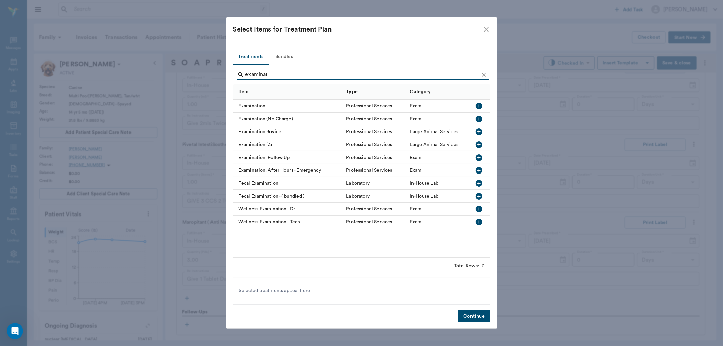
type input "examinat"
drag, startPoint x: 478, startPoint y: 106, endPoint x: 482, endPoint y: 236, distance: 130.5
click at [478, 106] on icon "button" at bounding box center [479, 106] width 8 height 8
click at [480, 318] on button "Continue" at bounding box center [474, 316] width 32 height 13
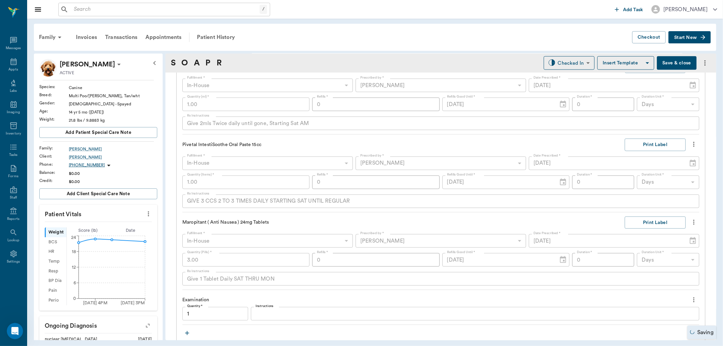
type input "1.00"
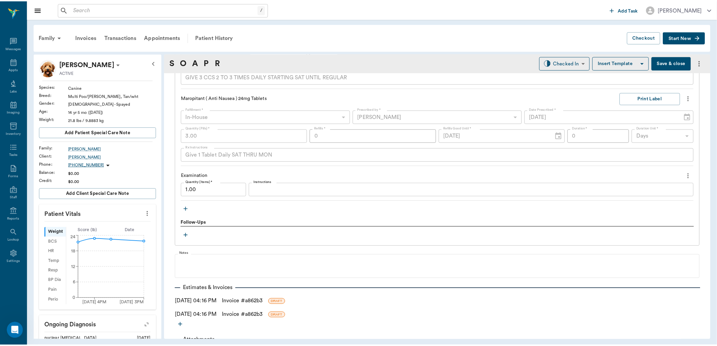
scroll to position [839, 0]
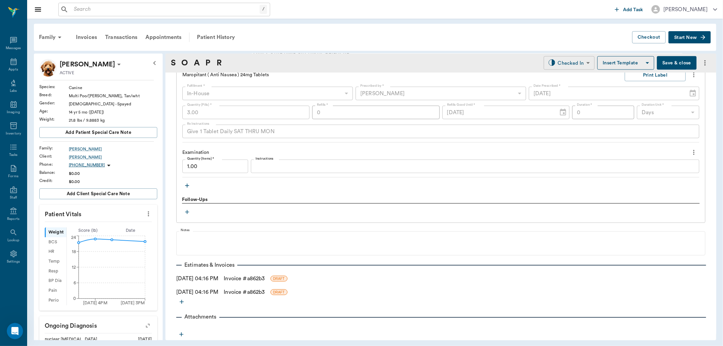
click at [559, 58] on body "/ ​ Add Task [PERSON_NAME] Nectar Messages Appts Labs Imaging Inventory Tasks F…" at bounding box center [361, 173] width 723 height 346
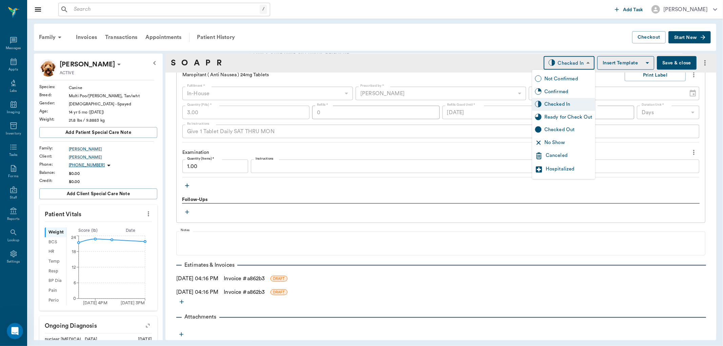
click at [558, 117] on div "Ready for Check Out" at bounding box center [568, 117] width 48 height 7
type input "READY_TO_CHECKOUT"
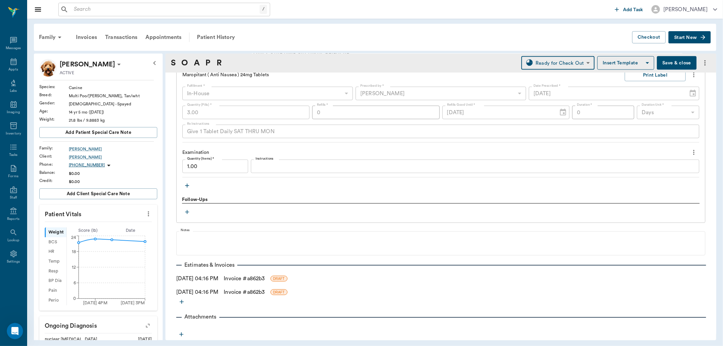
click at [264, 279] on link "Invoice # a862b3" at bounding box center [244, 278] width 41 height 8
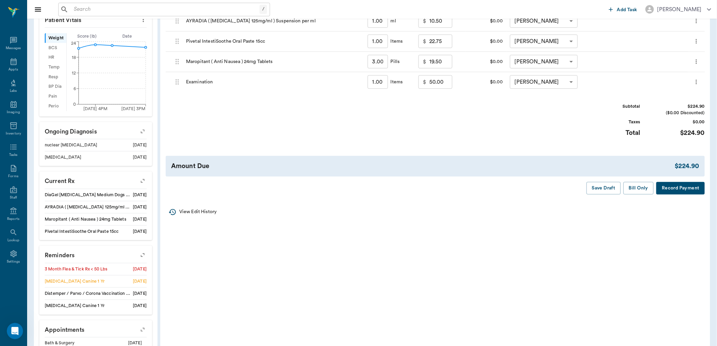
scroll to position [137, 0]
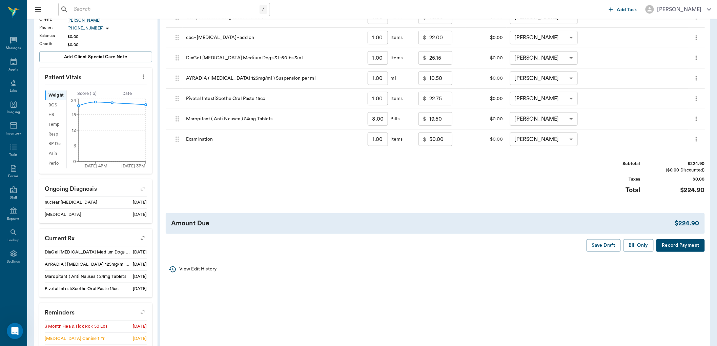
drag, startPoint x: 636, startPoint y: 246, endPoint x: 260, endPoint y: 170, distance: 382.9
click at [635, 246] on button "Bill Only" at bounding box center [638, 245] width 30 height 13
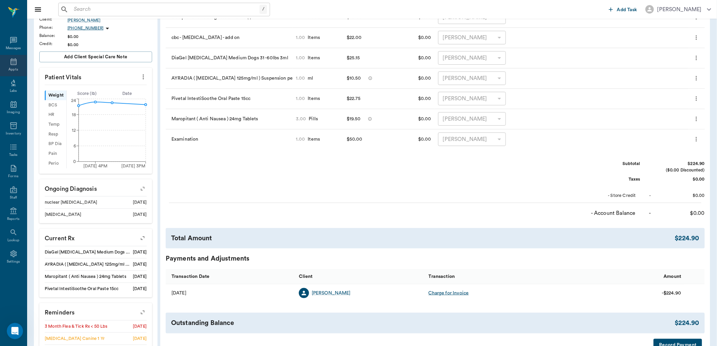
click at [14, 63] on icon at bounding box center [13, 62] width 8 height 8
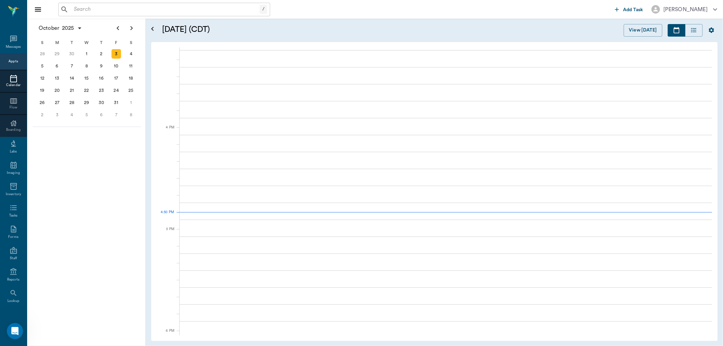
scroll to position [814, 0]
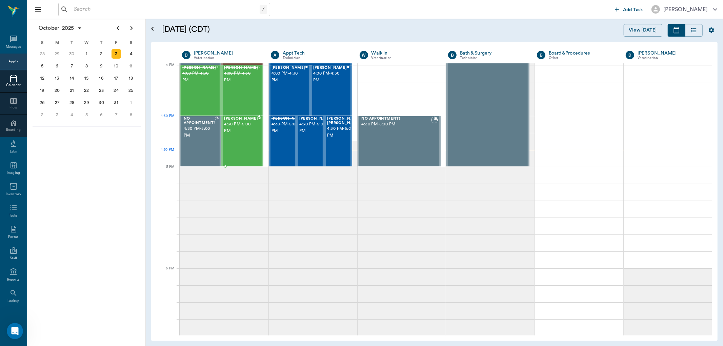
click at [231, 129] on span "4:30 PM - 5:00 PM" at bounding box center [241, 128] width 34 height 14
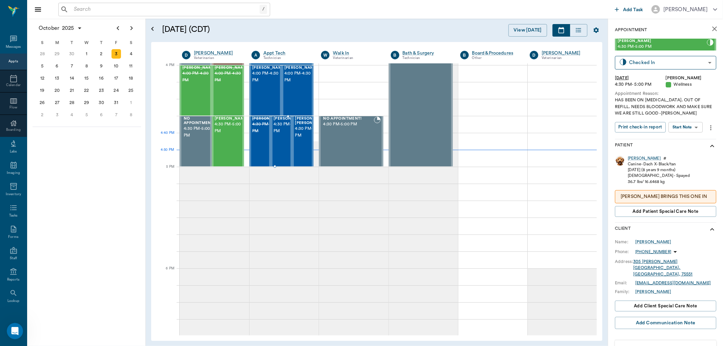
click at [283, 135] on span "4:30 PM - 5:00 PM" at bounding box center [290, 128] width 34 height 14
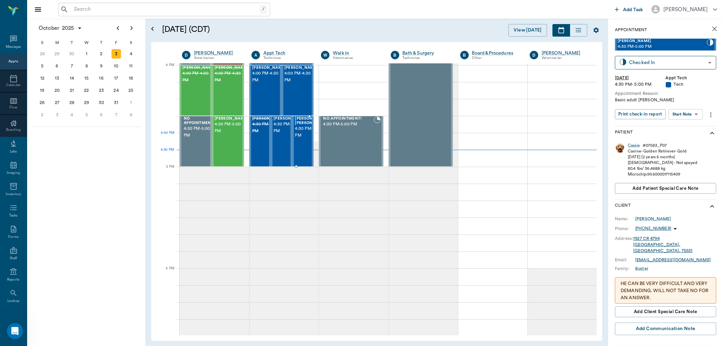
click at [297, 139] on span "4:30 PM - 5:00 PM" at bounding box center [312, 132] width 34 height 14
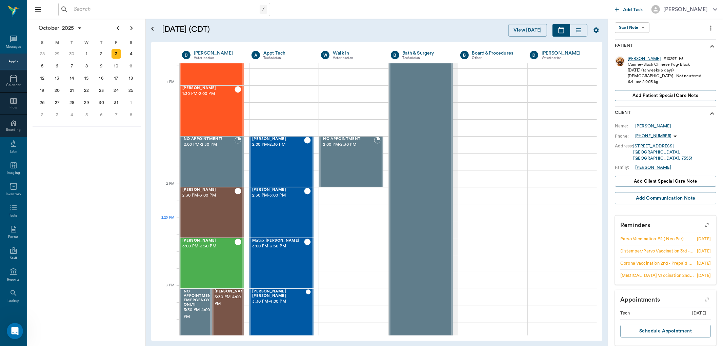
scroll to position [475, 0]
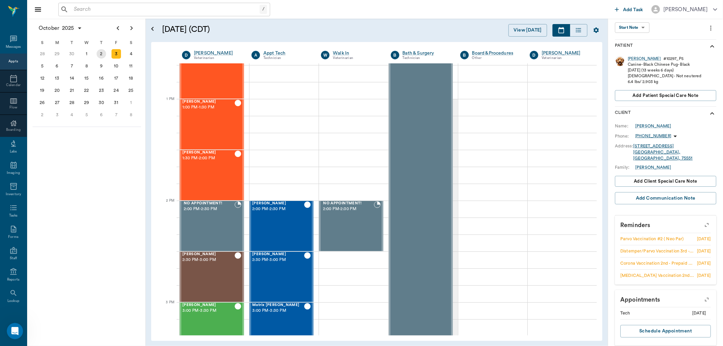
click at [104, 52] on div "2" at bounding box center [101, 53] width 9 height 9
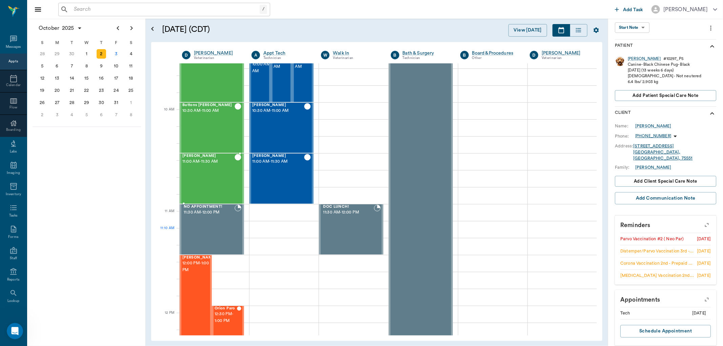
scroll to position [150, 0]
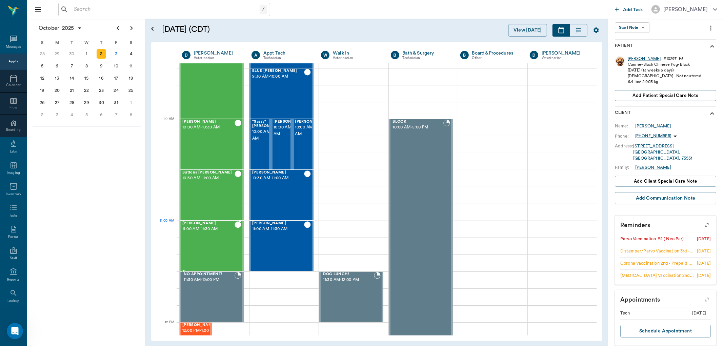
click at [210, 237] on div "stray [PERSON_NAME] 11:00 AM - 11:30 AM" at bounding box center [208, 245] width 52 height 49
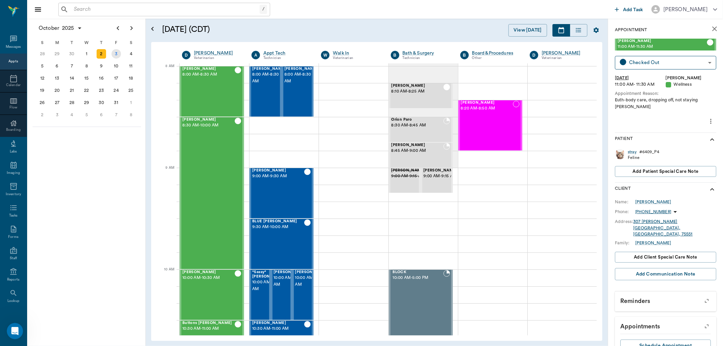
click at [113, 56] on div "3" at bounding box center [115, 53] width 9 height 9
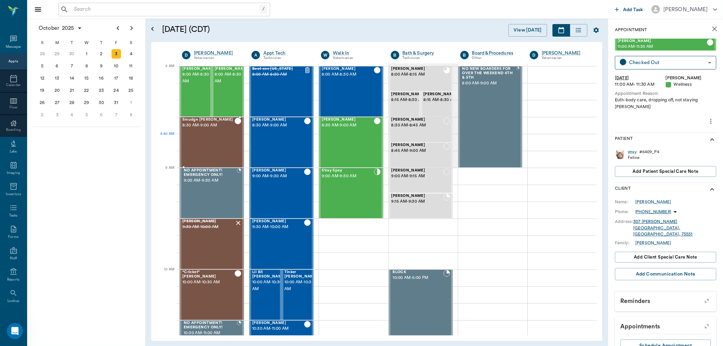
click at [204, 147] on div "Smudge [PERSON_NAME] 8:30 AM - 9:00 AM" at bounding box center [208, 142] width 52 height 49
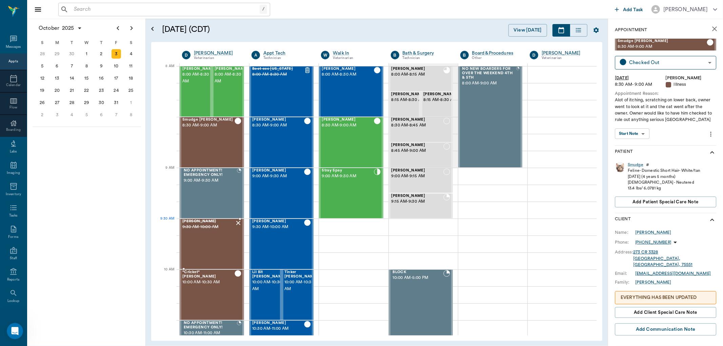
click at [203, 232] on div "[PERSON_NAME] 9:30 AM - 10:00 AM" at bounding box center [208, 243] width 52 height 49
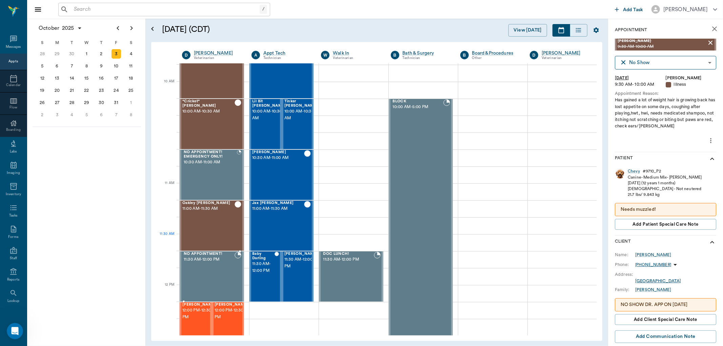
scroll to position [188, 0]
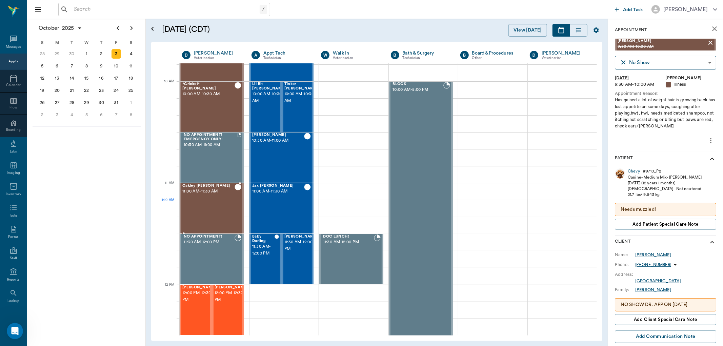
click at [199, 200] on div "Oakley [PERSON_NAME] 11:00 AM - 11:30 AM" at bounding box center [208, 208] width 52 height 49
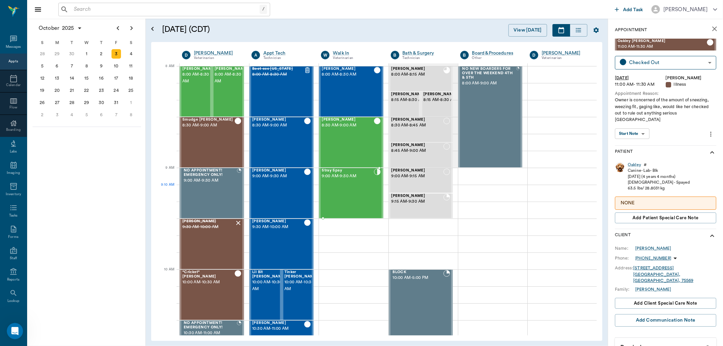
click at [339, 186] on div "Stray Spay 9:00 AM - 9:30 AM" at bounding box center [348, 192] width 52 height 49
